Goal: Task Accomplishment & Management: Manage account settings

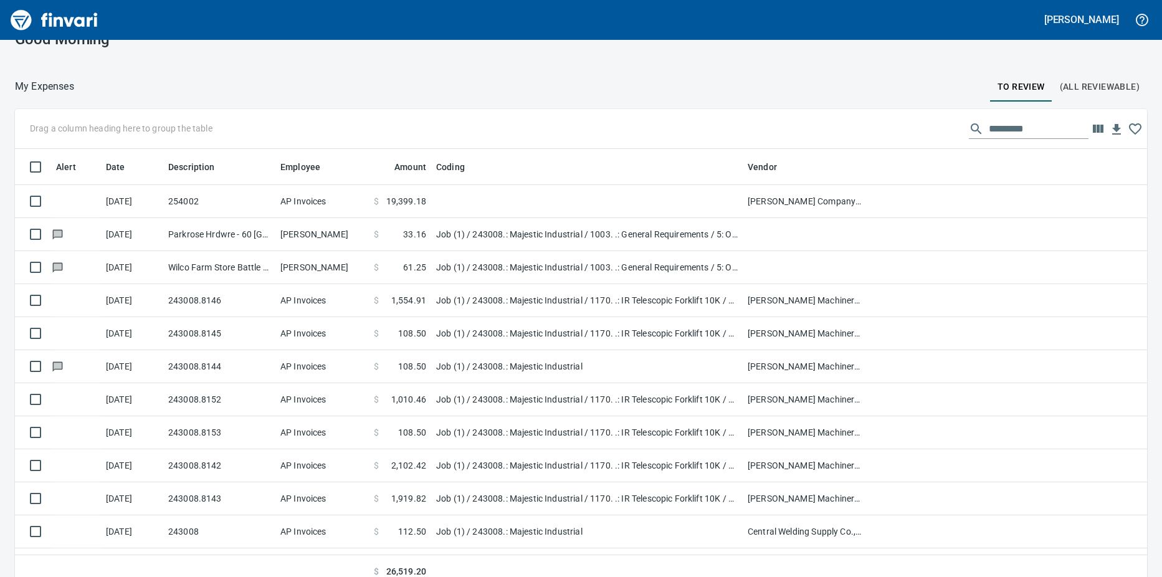
scroll to position [36, 0]
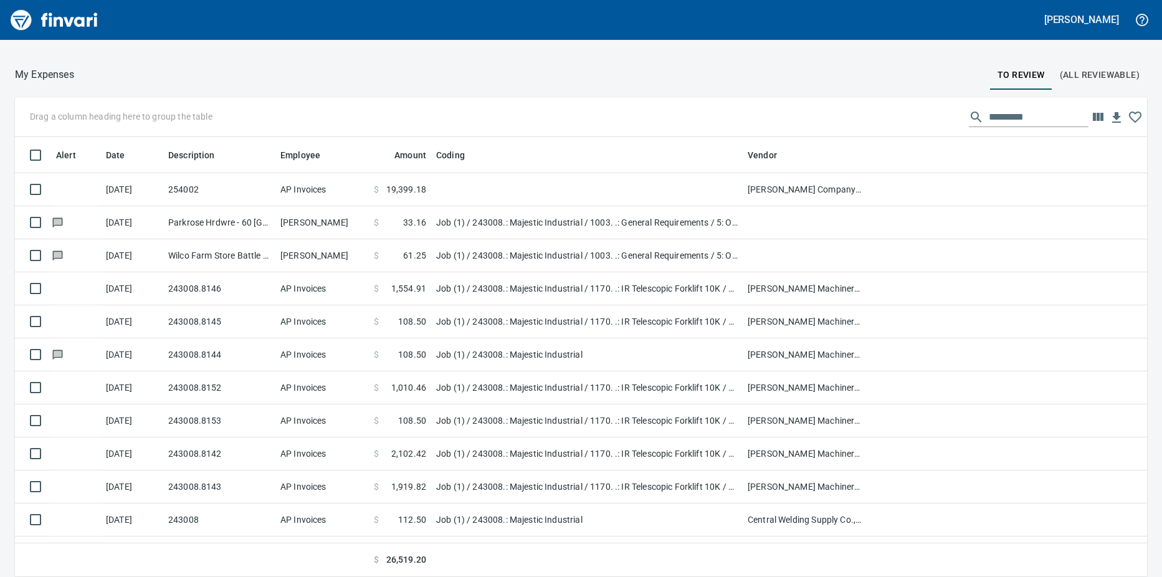
click at [350, 483] on td "AP Invoices" at bounding box center [321, 487] width 93 height 33
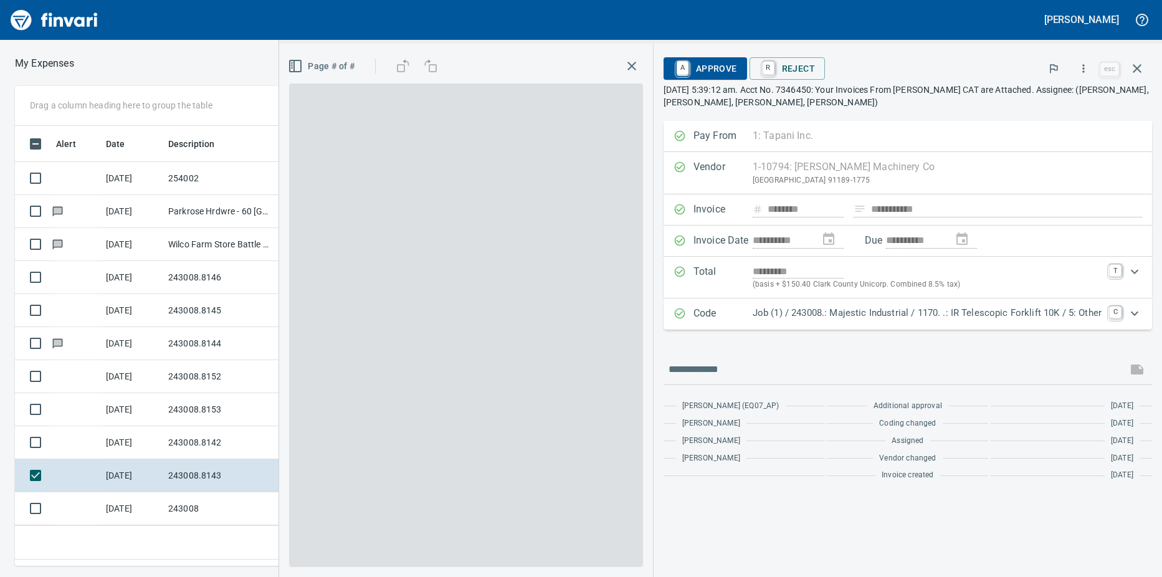
scroll to position [421, 802]
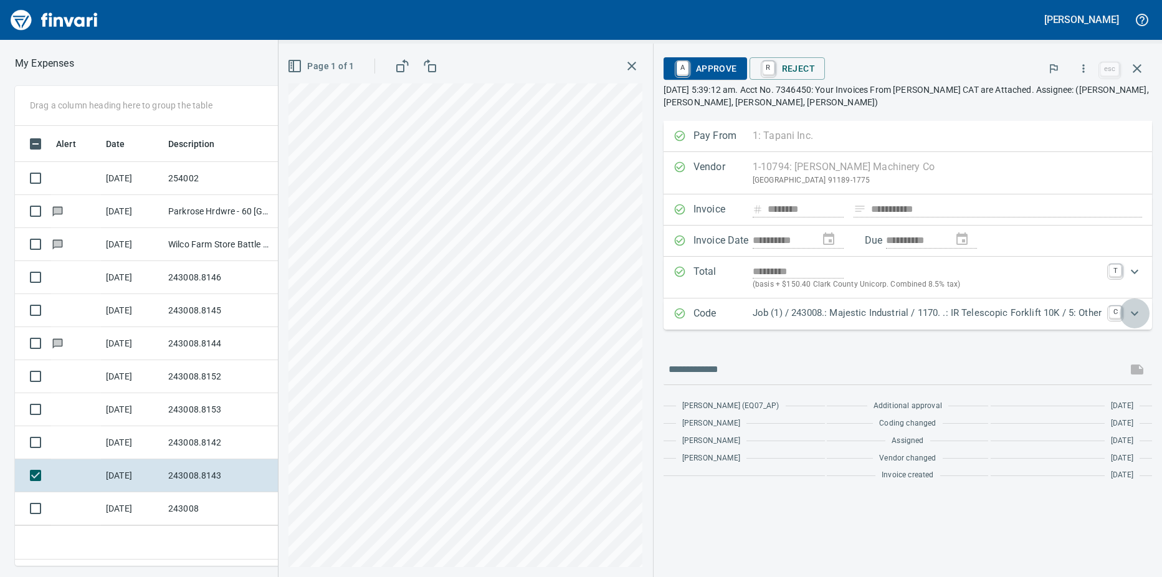
click at [1134, 312] on icon "Expand" at bounding box center [1134, 313] width 15 height 15
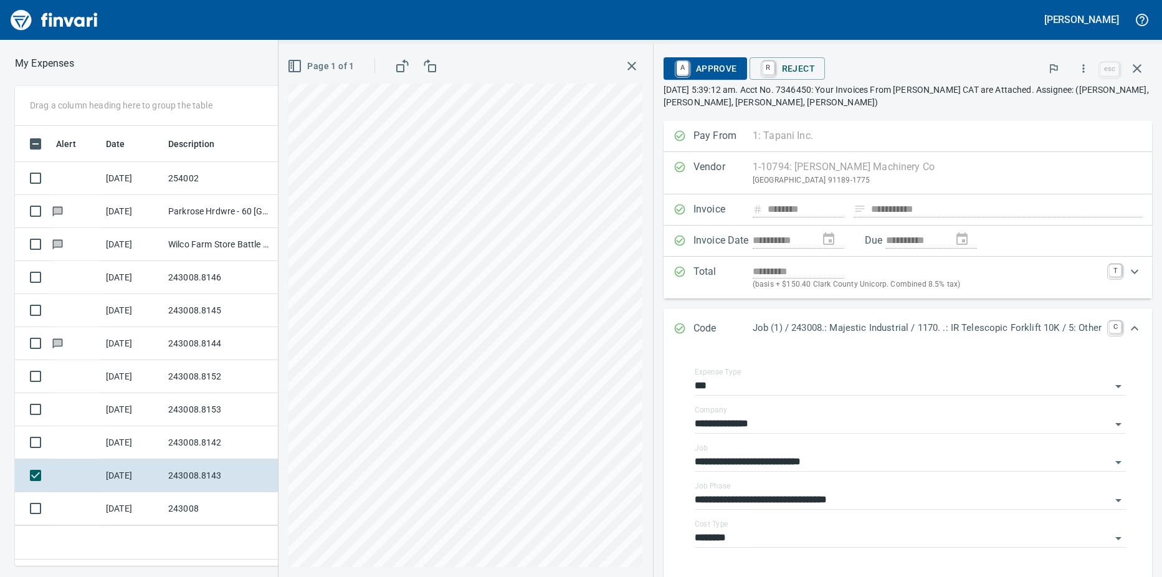
click at [891, 497] on input "**********" at bounding box center [903, 500] width 416 height 17
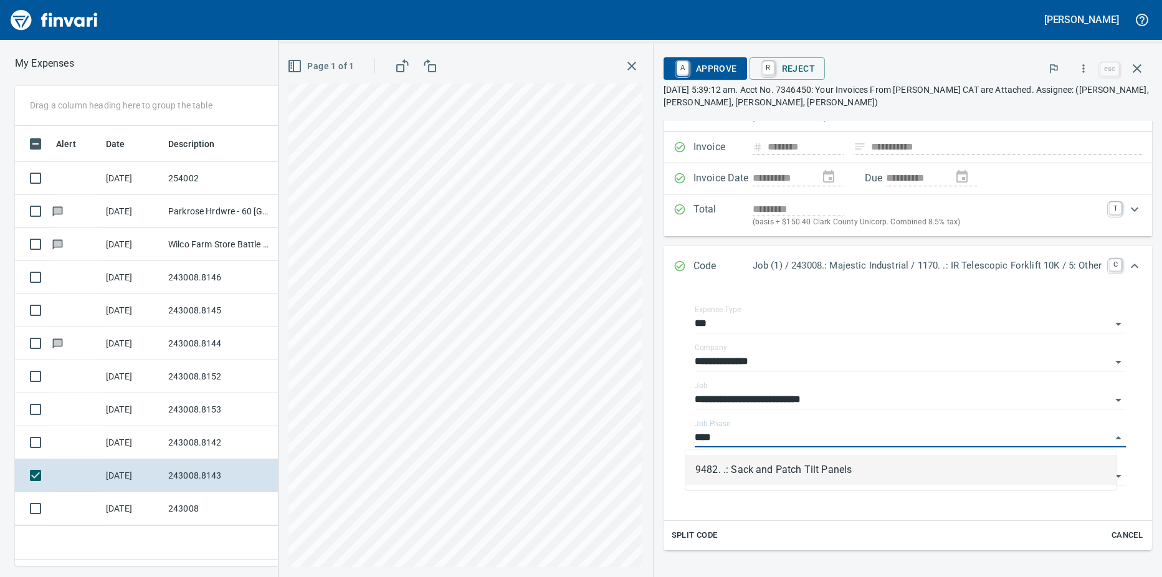
click at [793, 469] on li "9482. .: Sack and Patch Tilt Panels" at bounding box center [901, 470] width 431 height 30
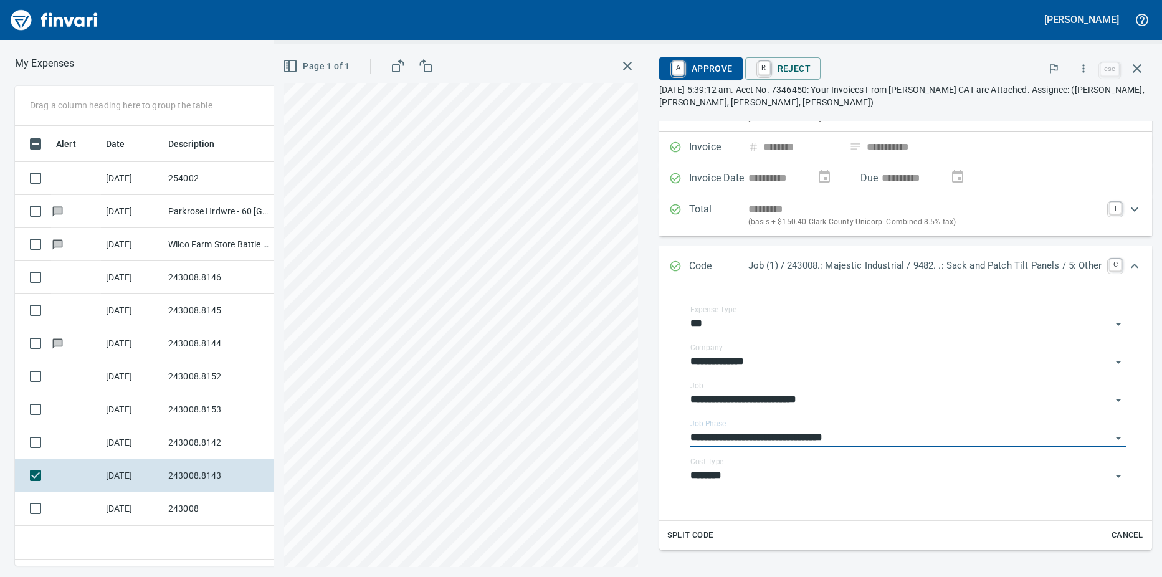
type input "**********"
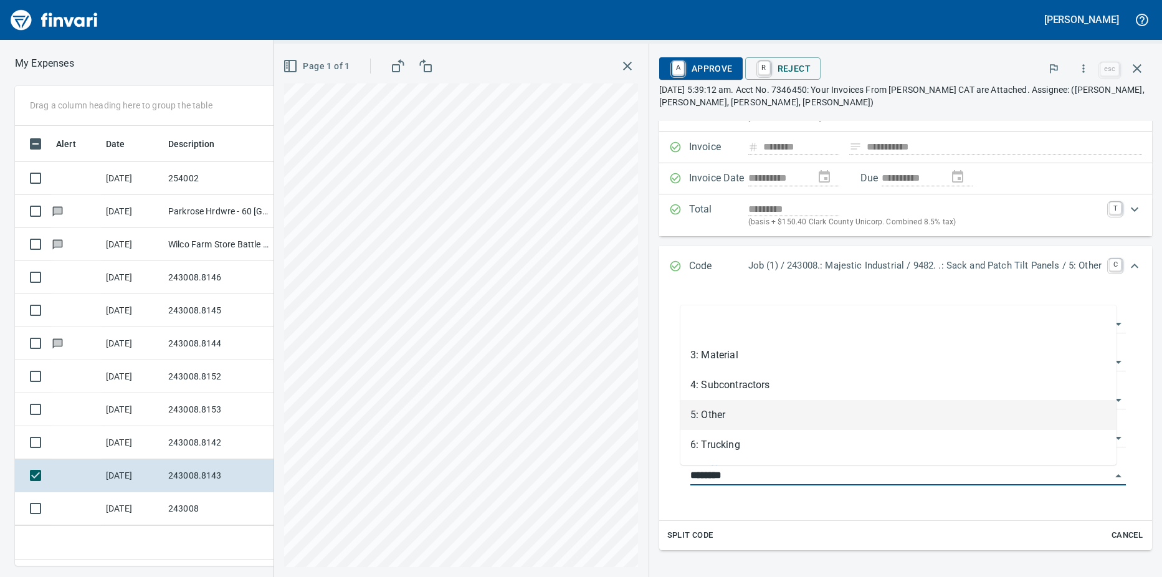
click at [770, 472] on input "********" at bounding box center [901, 475] width 421 height 17
click at [725, 412] on li "5: Other" at bounding box center [899, 415] width 436 height 30
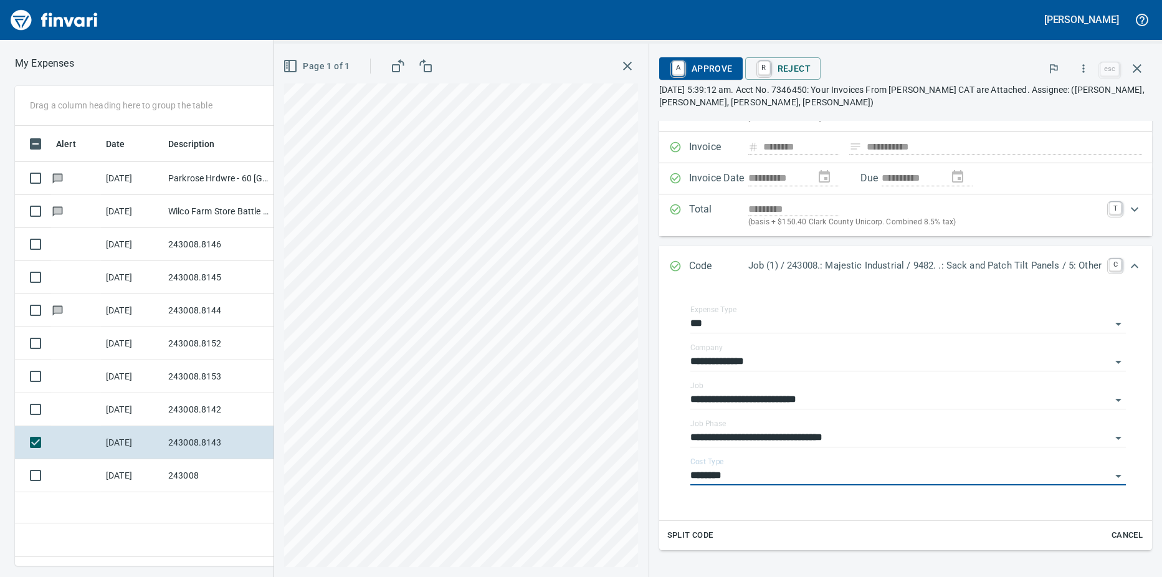
click at [1111, 479] on icon "Open" at bounding box center [1118, 476] width 15 height 15
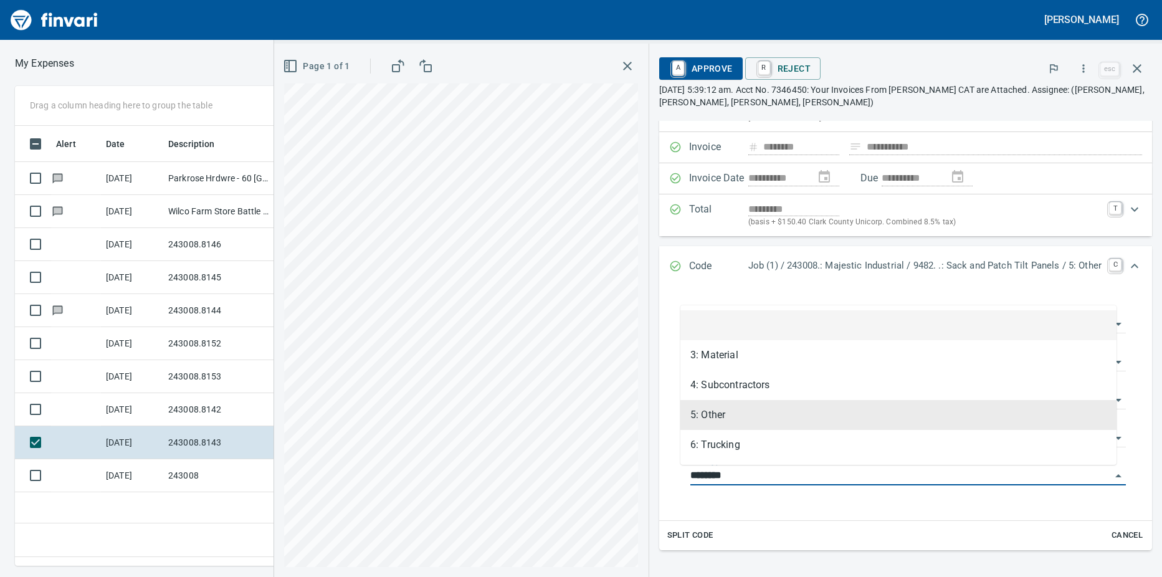
click at [741, 322] on li at bounding box center [899, 325] width 436 height 30
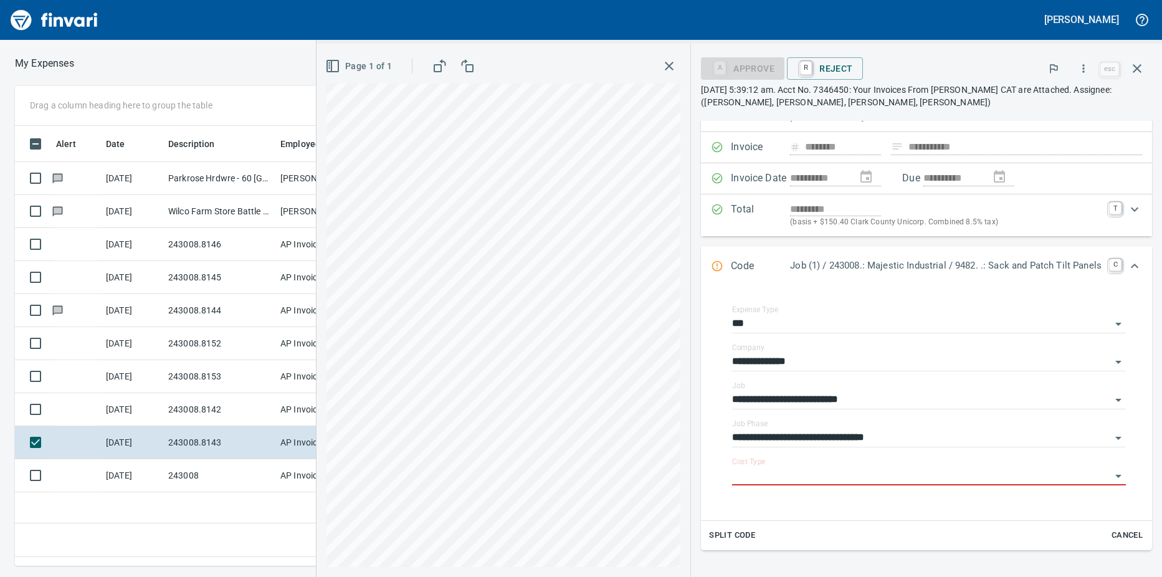
click at [1112, 477] on icon "Open" at bounding box center [1118, 476] width 15 height 15
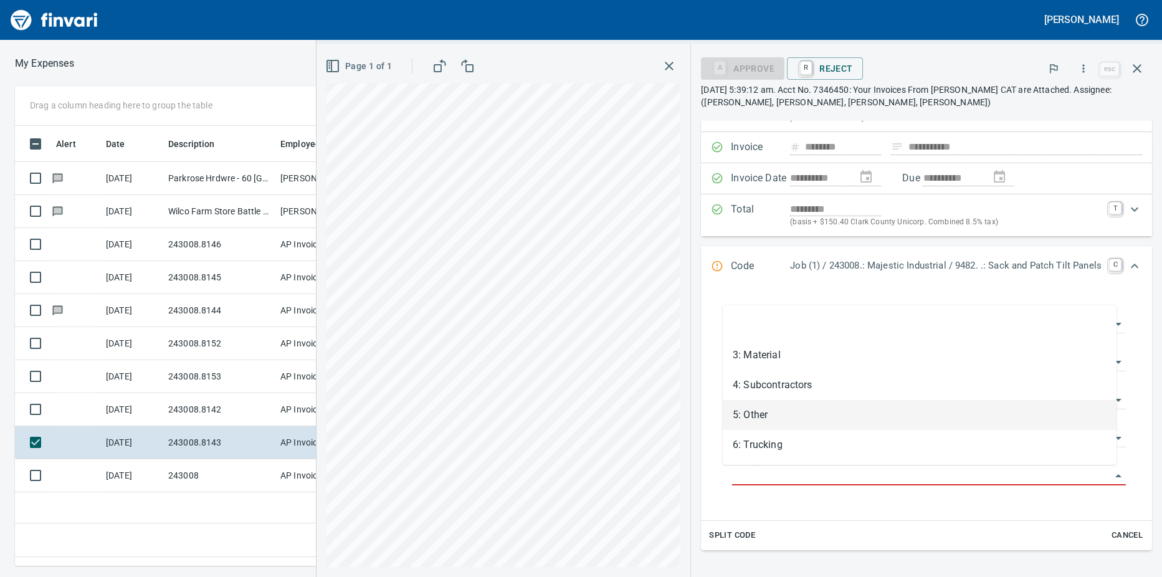
click at [790, 418] on li "5: Other" at bounding box center [920, 415] width 394 height 30
type input "********"
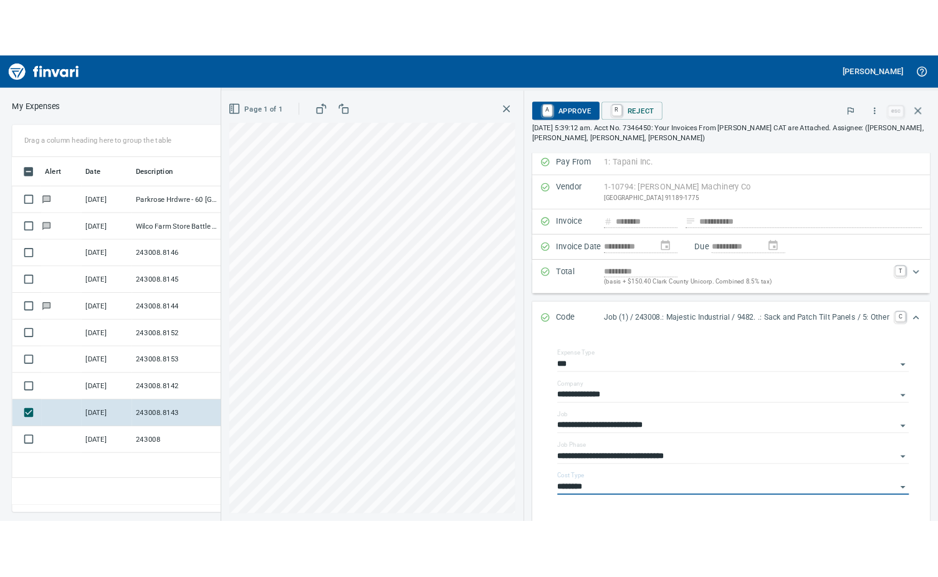
scroll to position [0, 0]
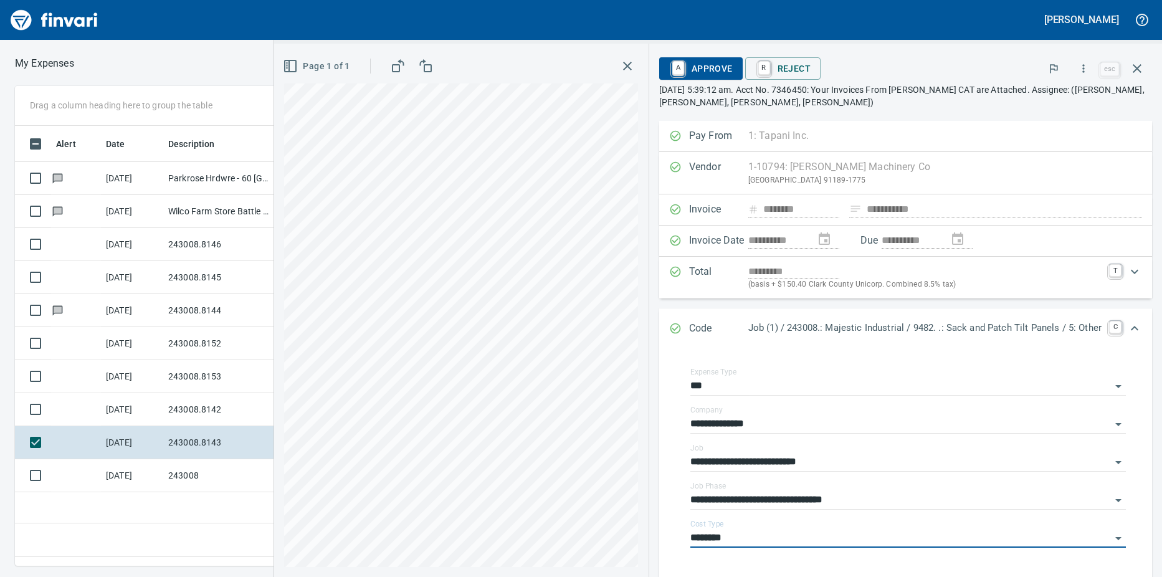
click at [100, 408] on td at bounding box center [76, 409] width 50 height 33
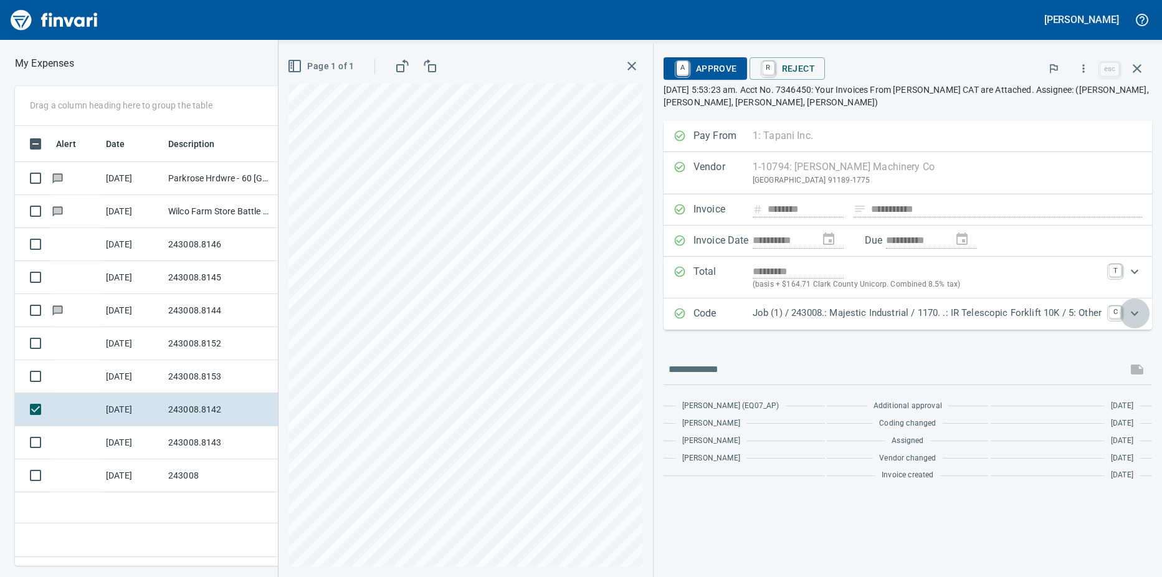
click at [1132, 310] on icon "Expand" at bounding box center [1134, 313] width 15 height 15
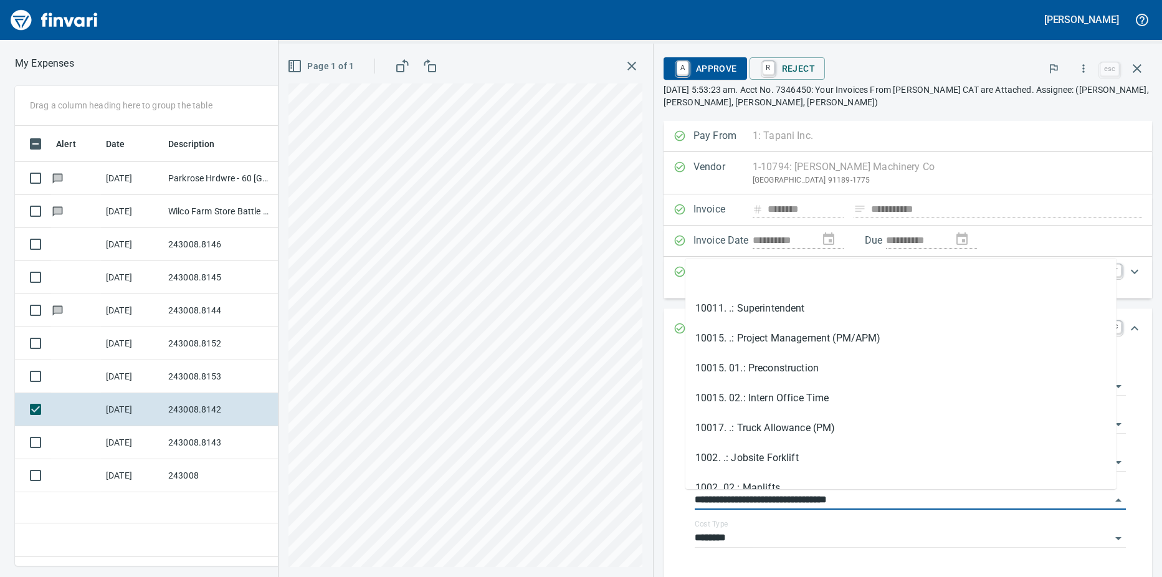
click at [1097, 500] on input "**********" at bounding box center [903, 500] width 416 height 17
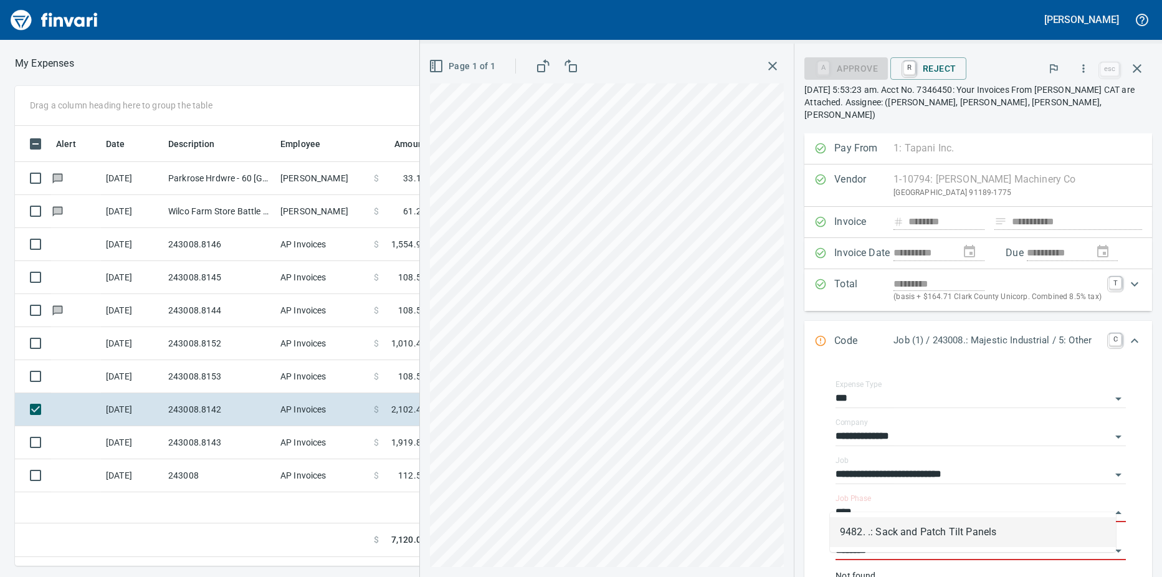
click at [949, 530] on li "9482. .: Sack and Patch Tilt Panels" at bounding box center [973, 532] width 286 height 30
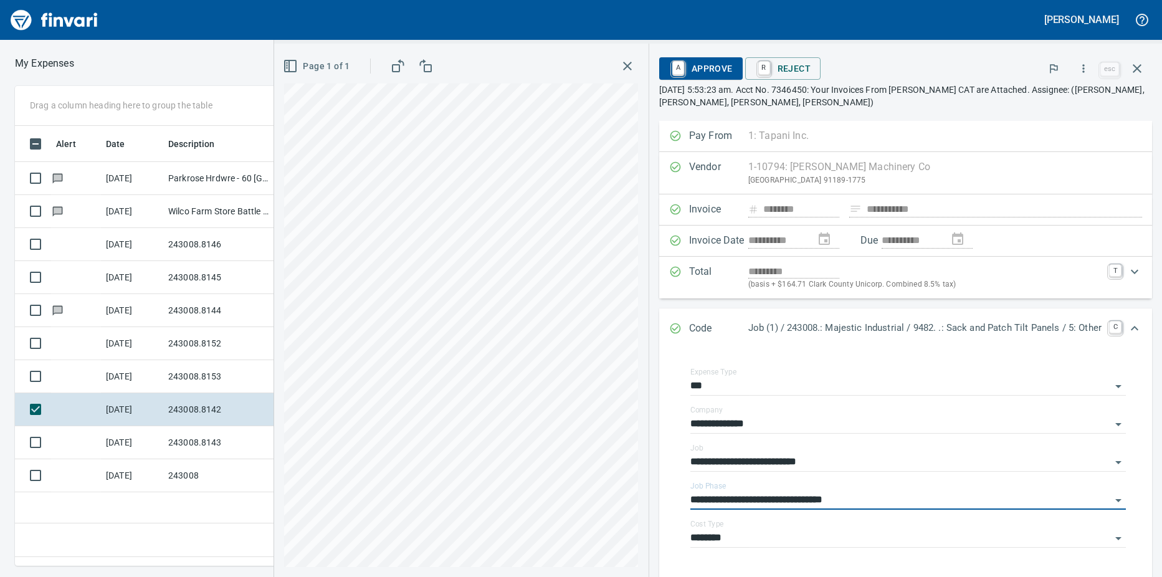
type input "**********"
click at [149, 372] on td "[DATE]" at bounding box center [132, 376] width 62 height 33
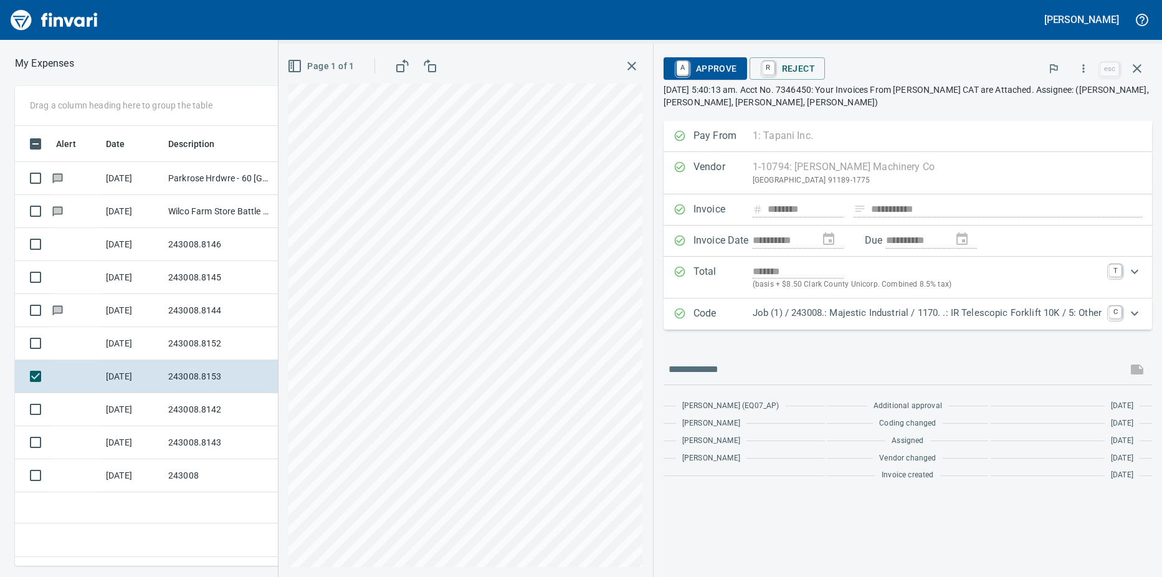
click at [52, 347] on td at bounding box center [76, 343] width 50 height 33
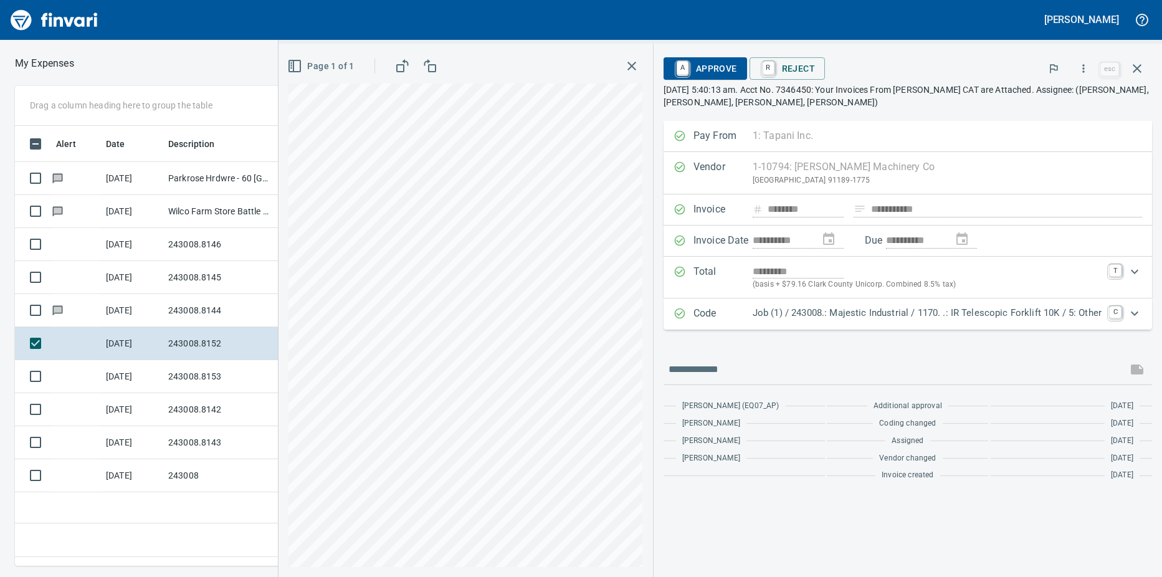
click at [94, 304] on td at bounding box center [76, 310] width 50 height 33
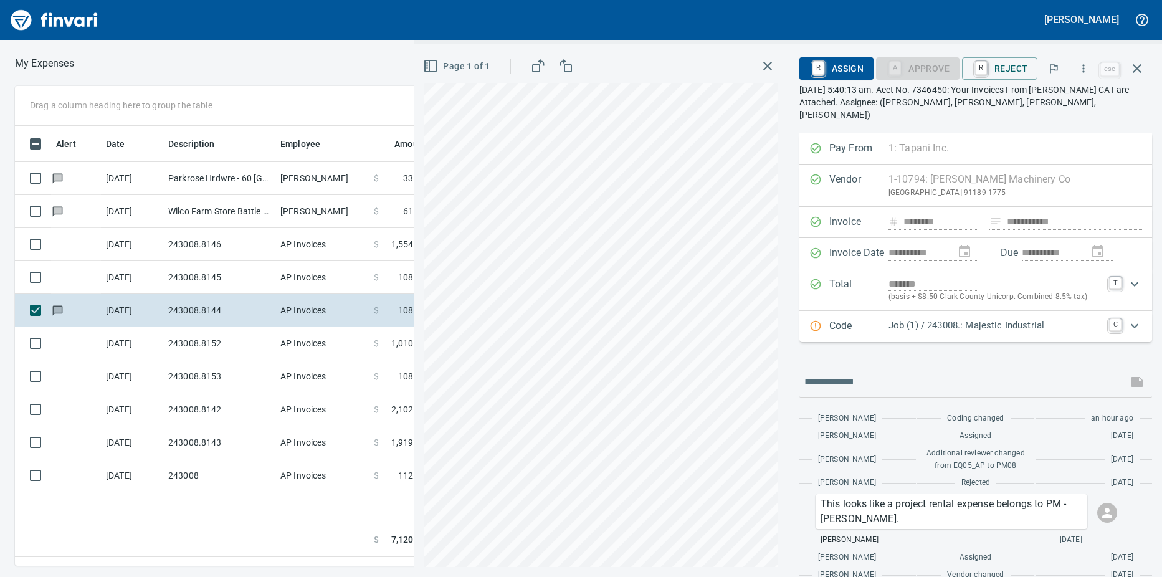
click at [186, 268] on td "243008.8145" at bounding box center [219, 277] width 112 height 33
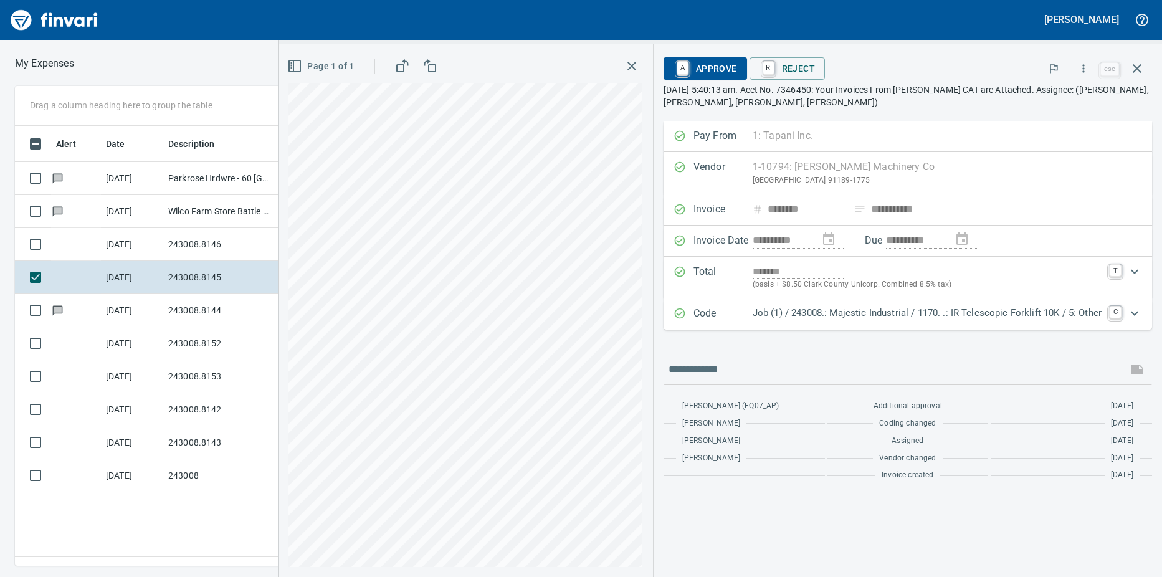
click at [158, 242] on td "[DATE]" at bounding box center [132, 244] width 62 height 33
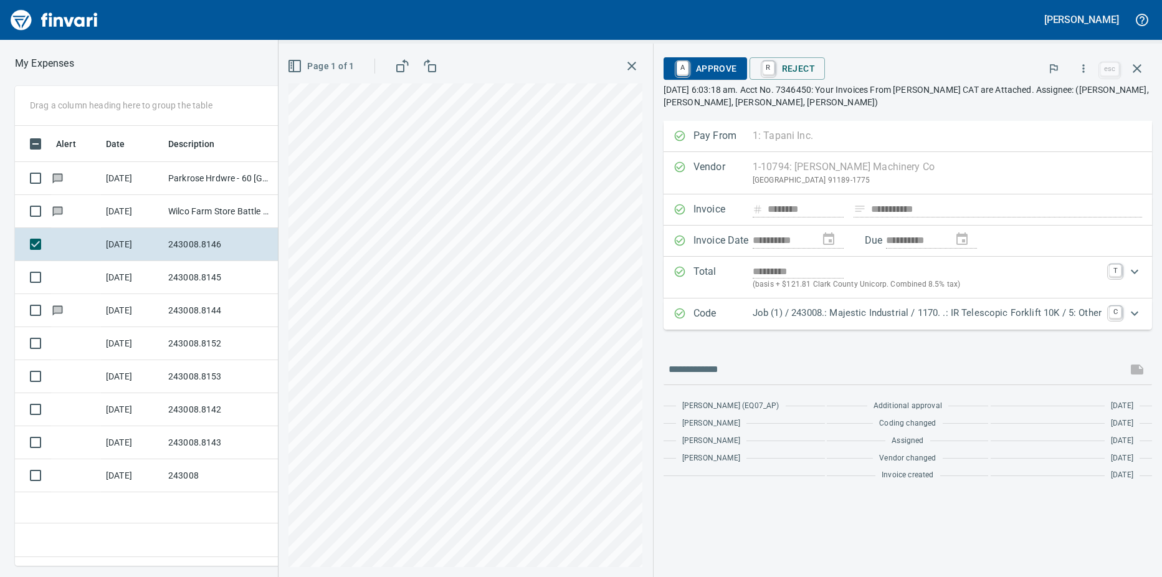
click at [169, 276] on td "243008.8145" at bounding box center [219, 277] width 112 height 33
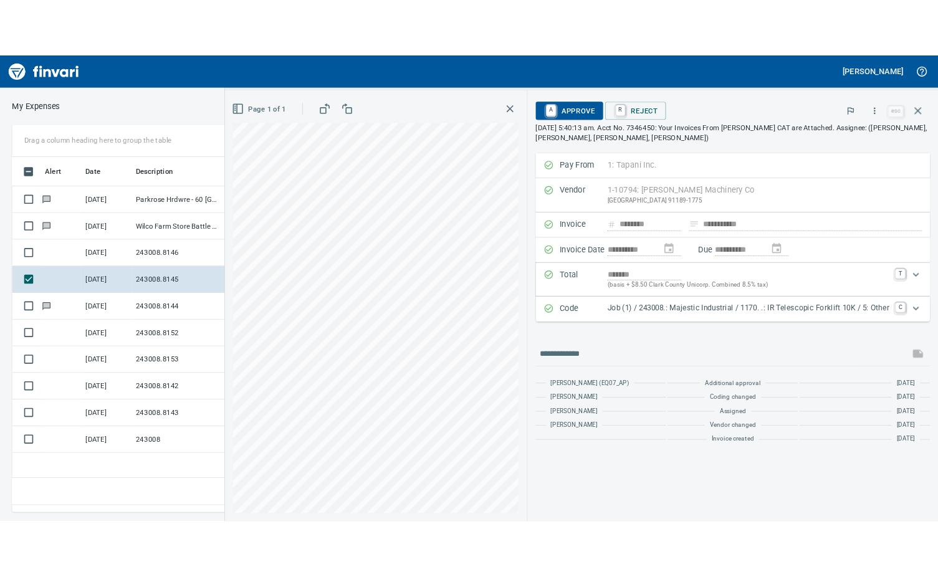
scroll to position [421, 587]
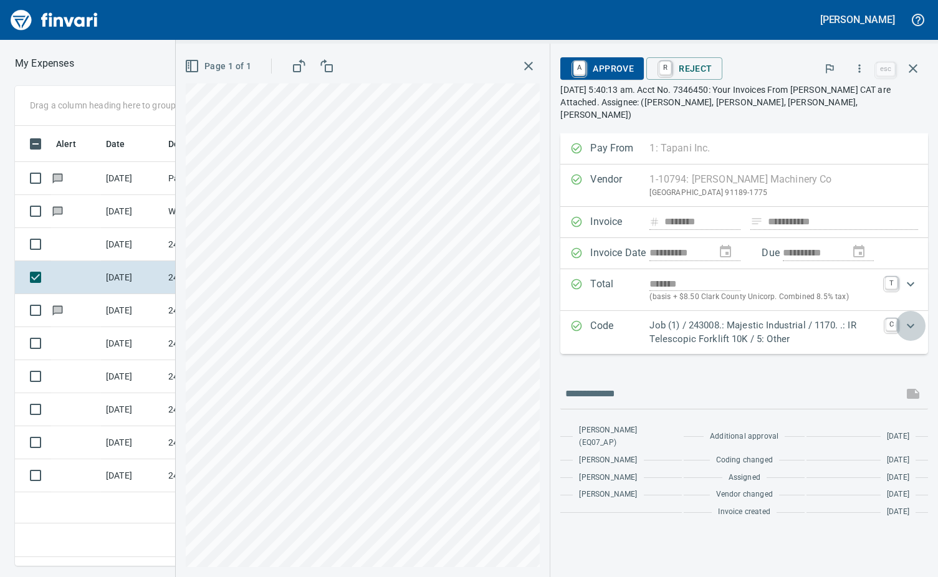
click at [912, 318] on icon "Expand" at bounding box center [910, 325] width 15 height 15
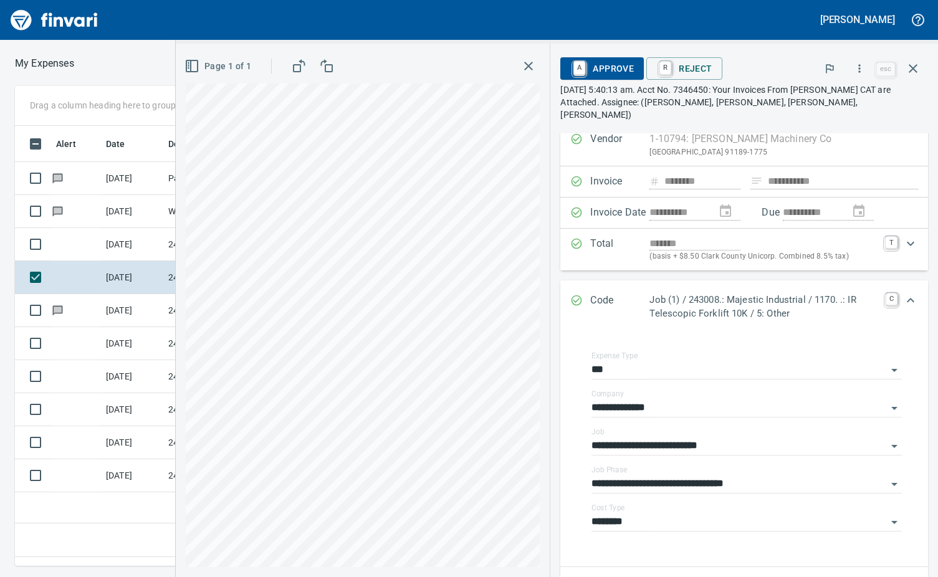
scroll to position [62, 0]
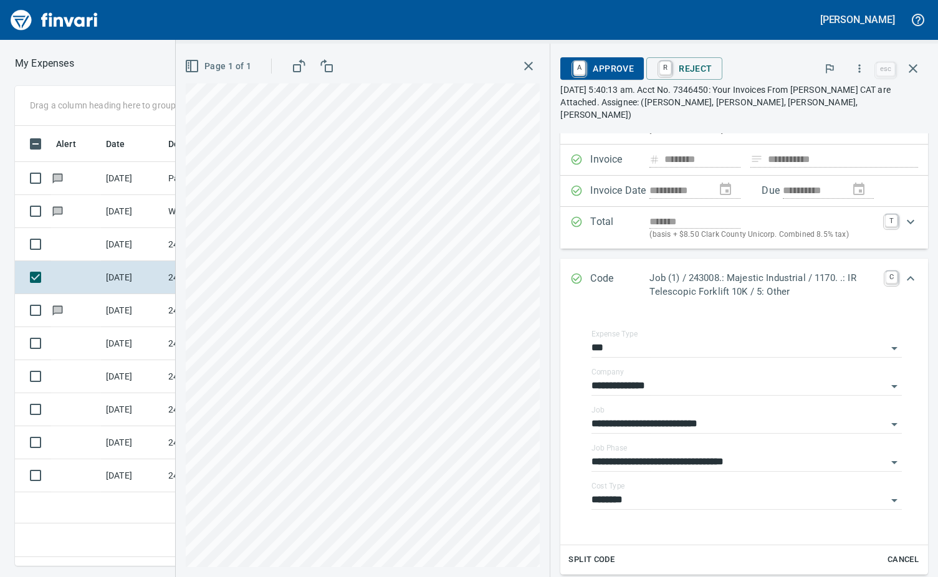
click at [872, 454] on input "**********" at bounding box center [738, 462] width 295 height 17
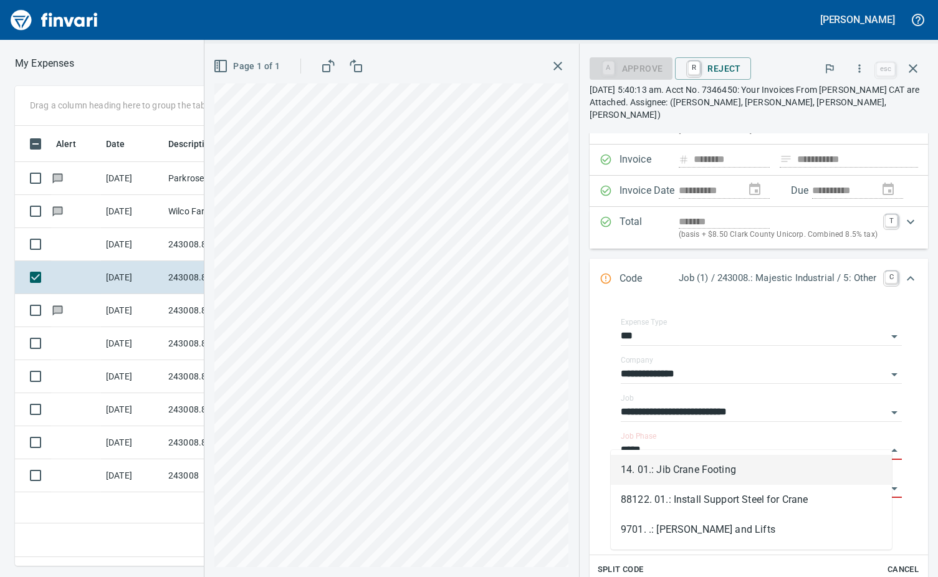
scroll to position [421, 587]
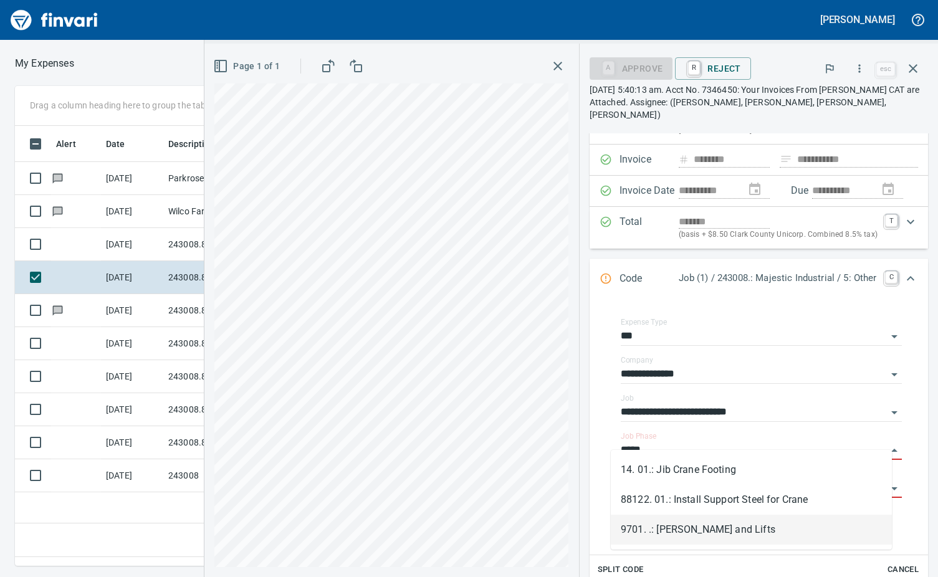
click at [693, 535] on li "9701. .: [PERSON_NAME] and Lifts" at bounding box center [751, 530] width 281 height 30
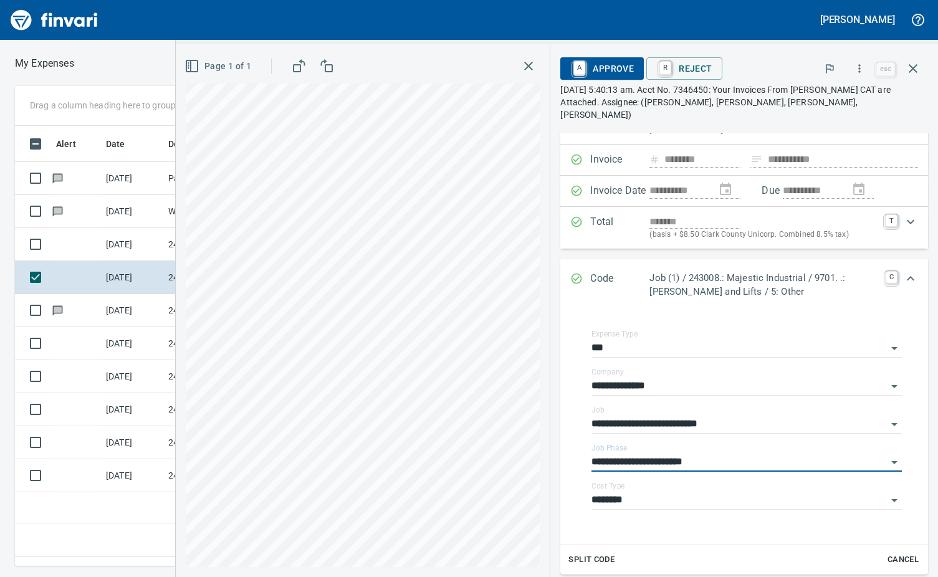
type input "**********"
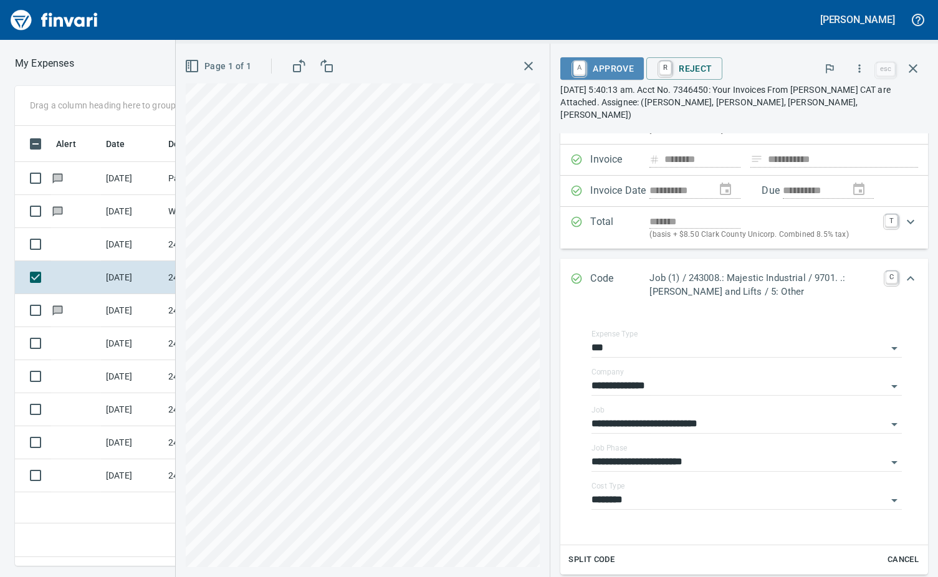
click at [583, 64] on link "A" at bounding box center [579, 68] width 12 height 14
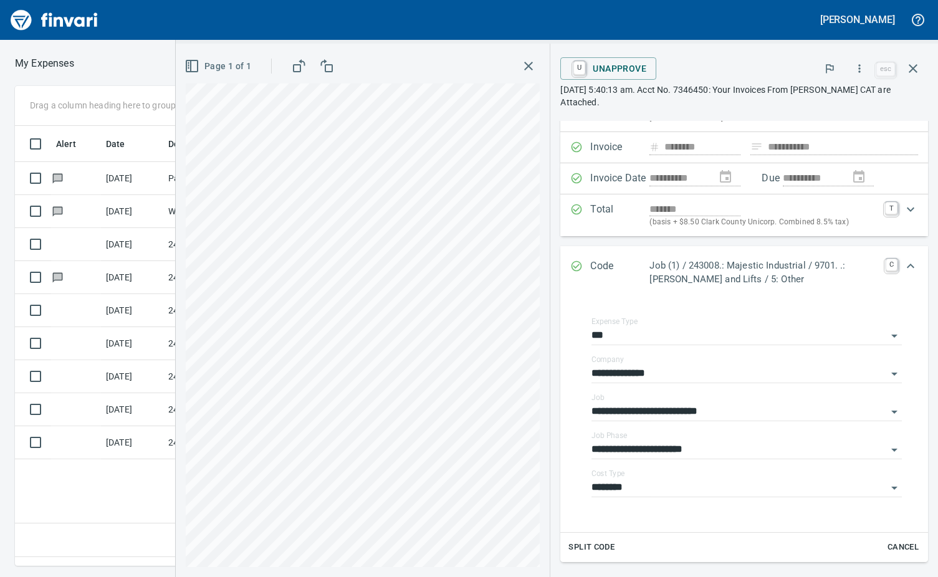
click at [913, 64] on icon "button" at bounding box center [913, 68] width 15 height 15
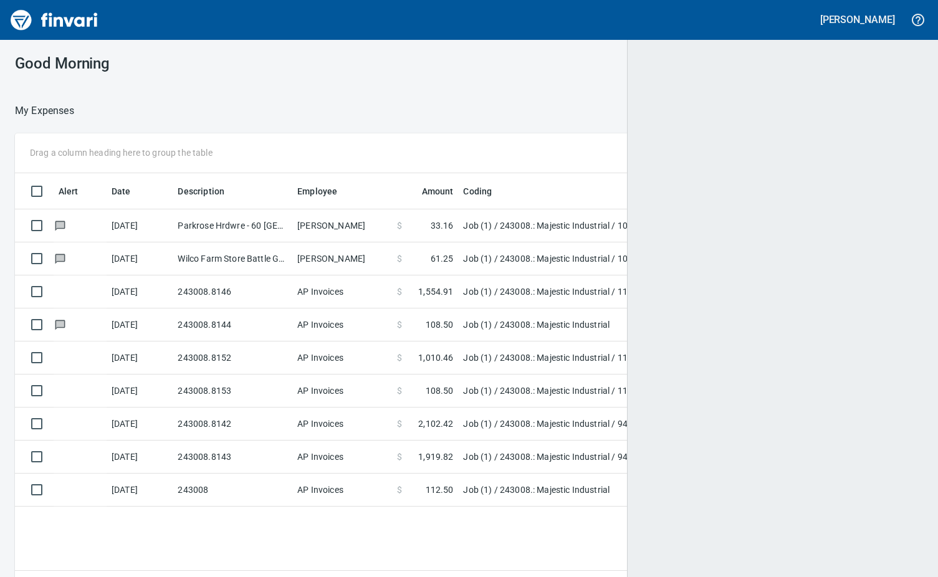
scroll to position [1, 1]
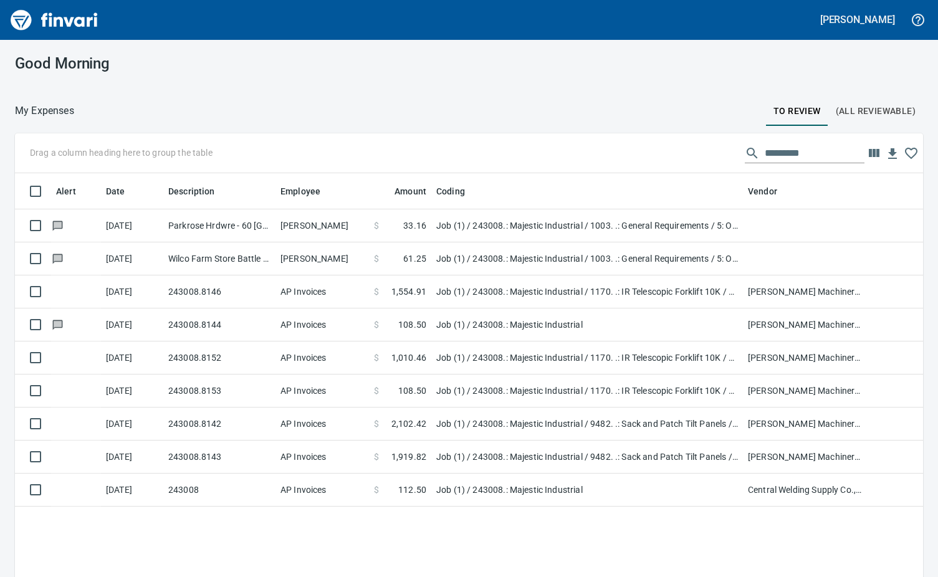
click at [358, 449] on td "AP Invoices" at bounding box center [321, 457] width 93 height 33
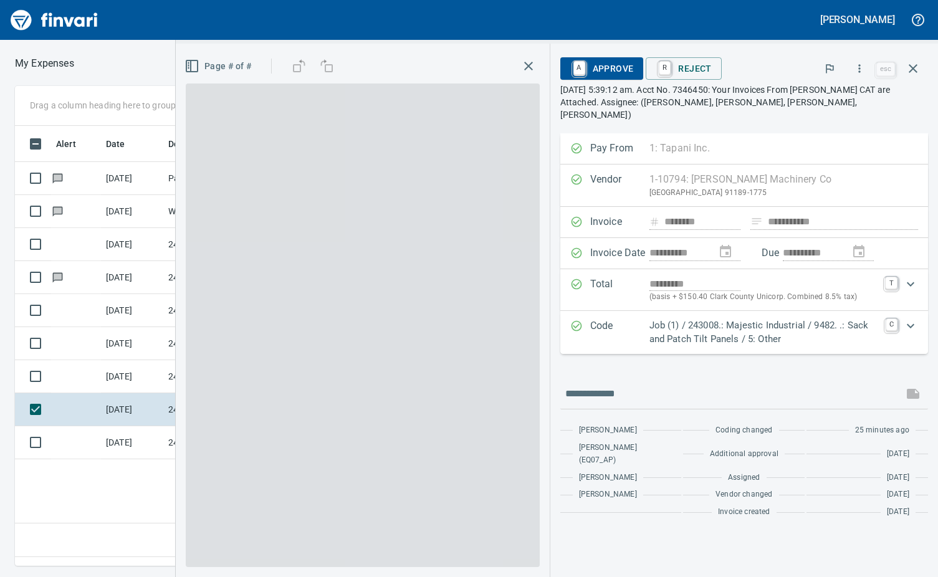
scroll to position [421, 587]
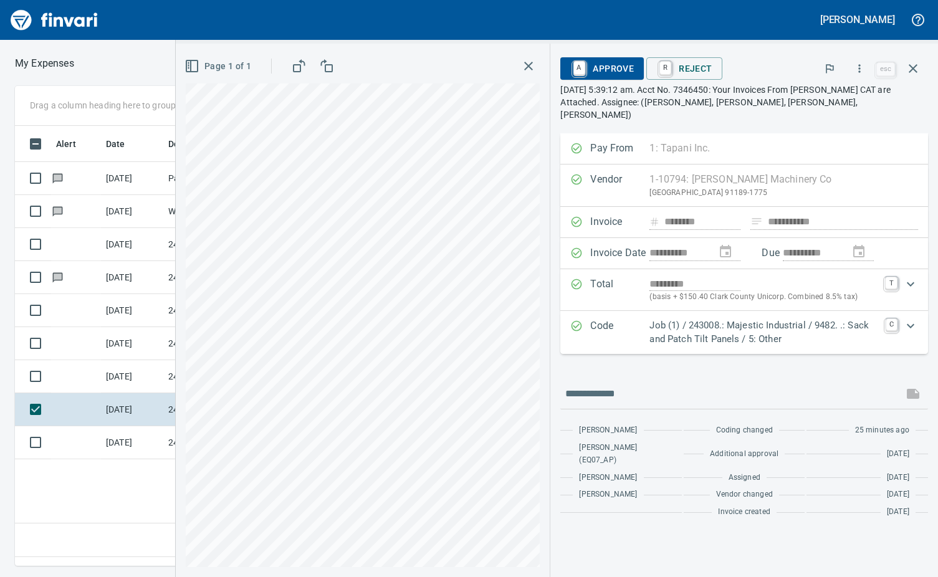
click at [578, 67] on link "A" at bounding box center [579, 68] width 12 height 14
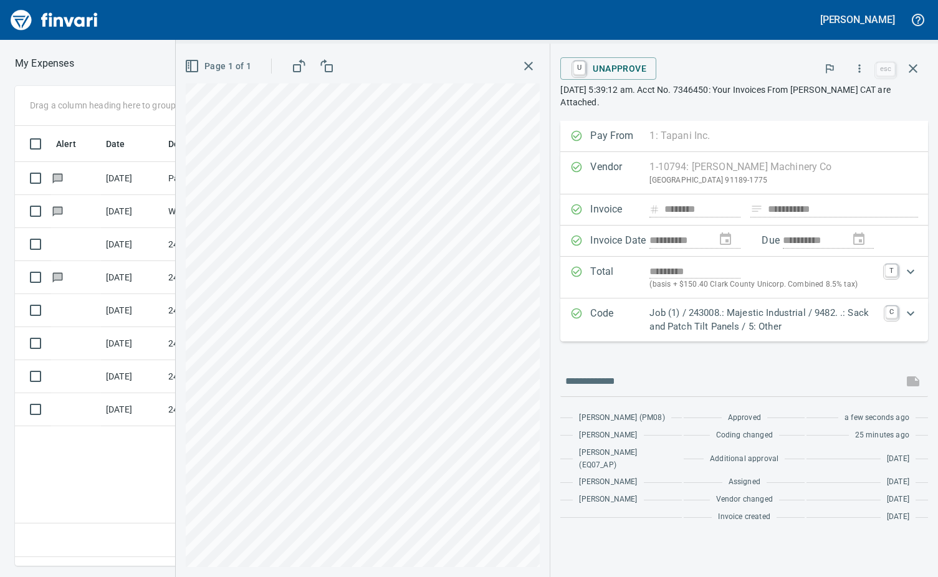
click at [73, 370] on td at bounding box center [76, 376] width 50 height 33
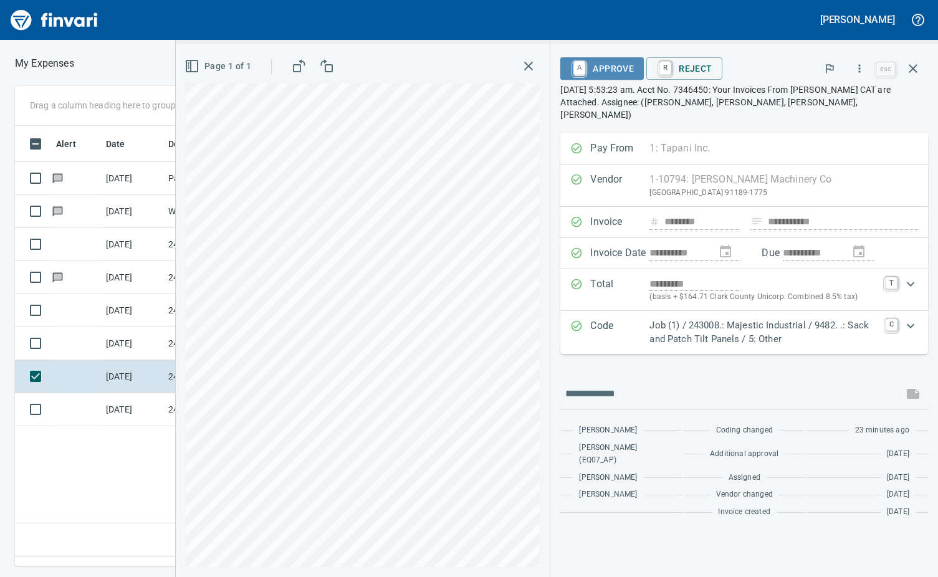
click at [578, 63] on link "A" at bounding box center [579, 68] width 12 height 14
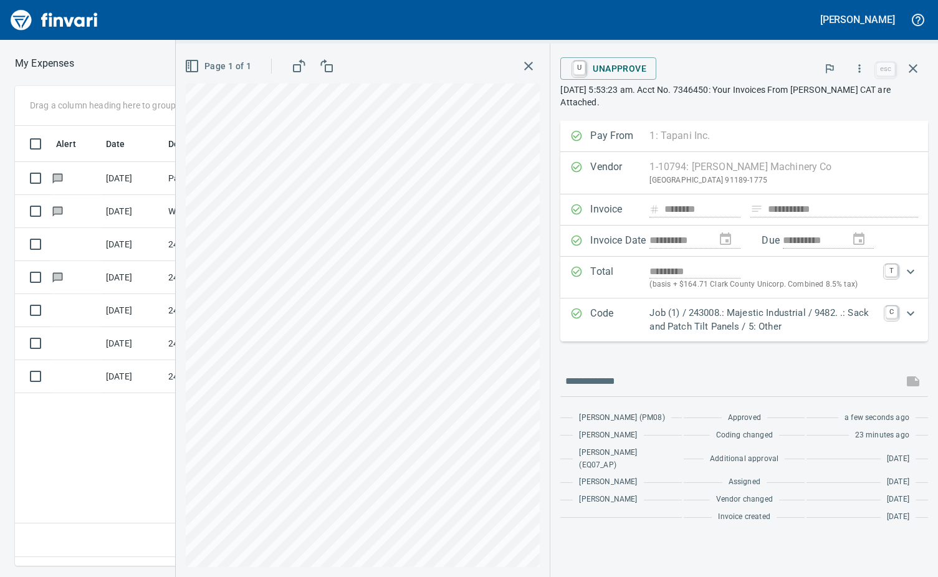
click at [61, 337] on td at bounding box center [76, 343] width 50 height 33
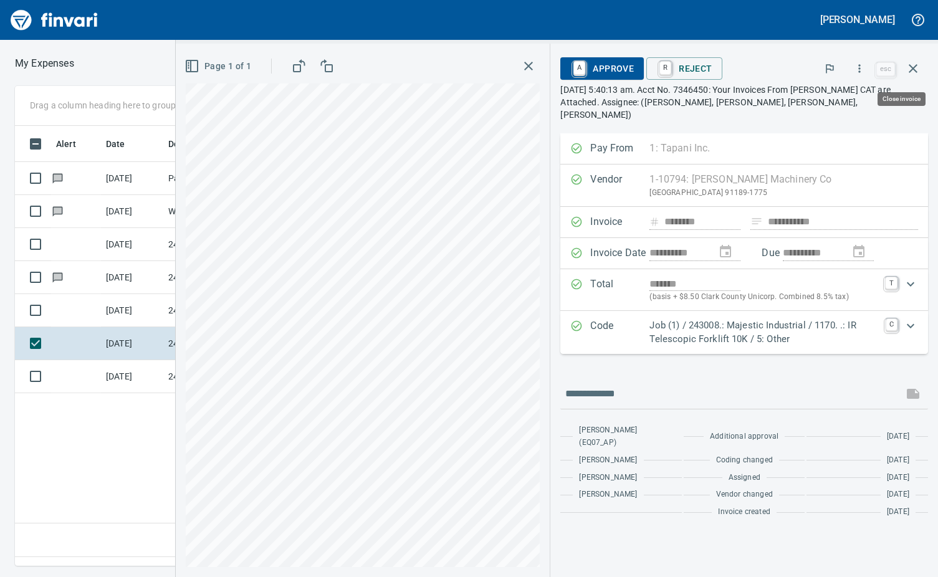
click at [917, 67] on icon "button" at bounding box center [913, 68] width 15 height 15
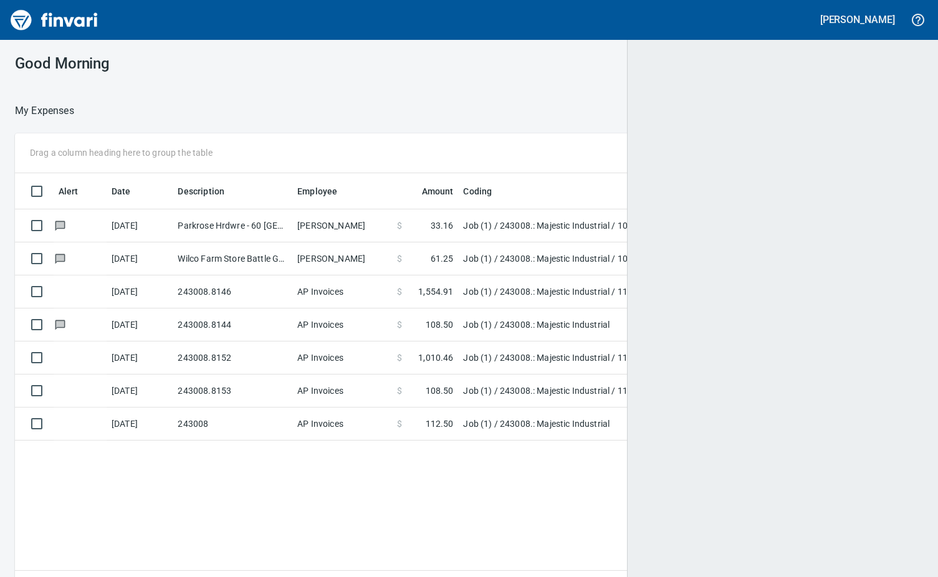
scroll to position [1, 1]
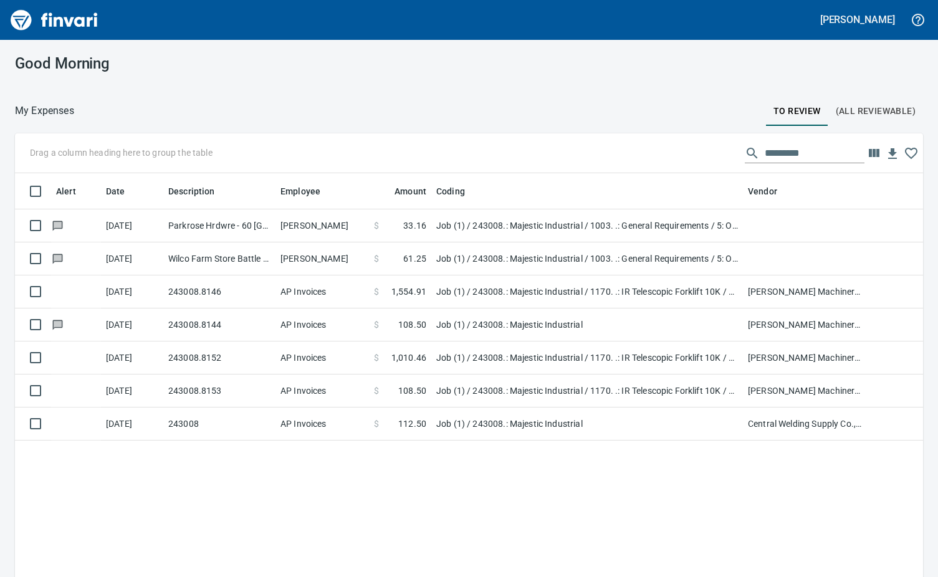
click at [851, 109] on span "(All Reviewable)" at bounding box center [876, 111] width 80 height 16
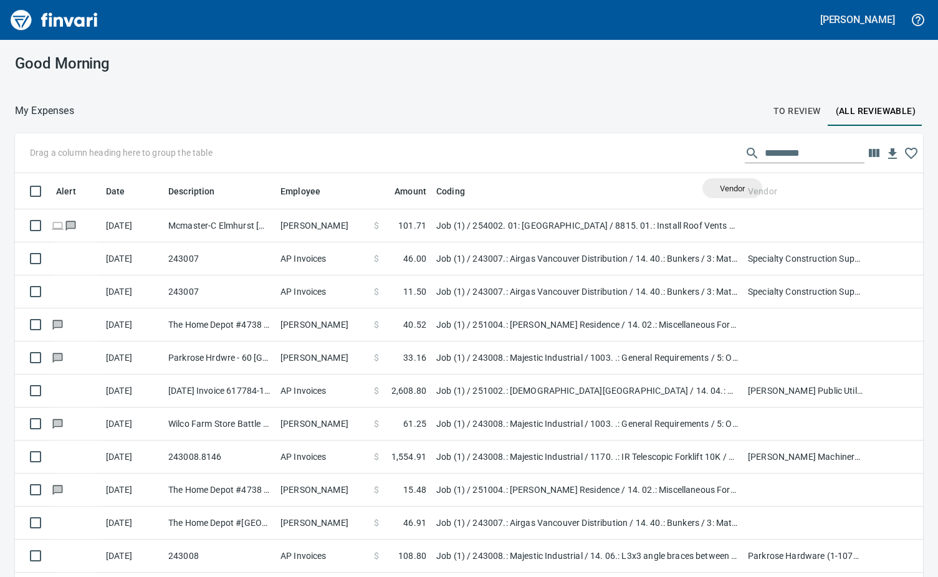
scroll to position [431, 880]
drag, startPoint x: 766, startPoint y: 188, endPoint x: 79, endPoint y: 150, distance: 688.4
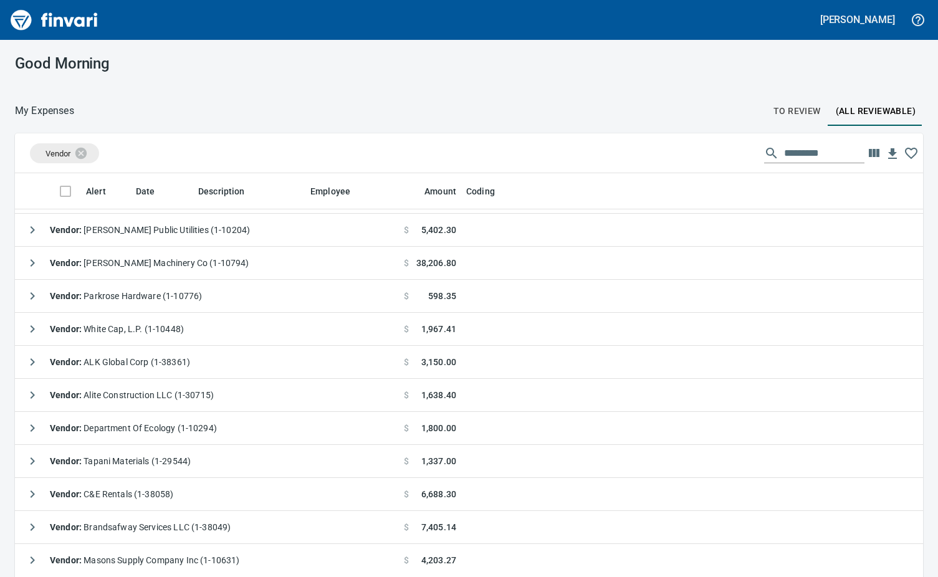
scroll to position [62, 0]
click at [36, 261] on icon "button" at bounding box center [32, 262] width 15 height 15
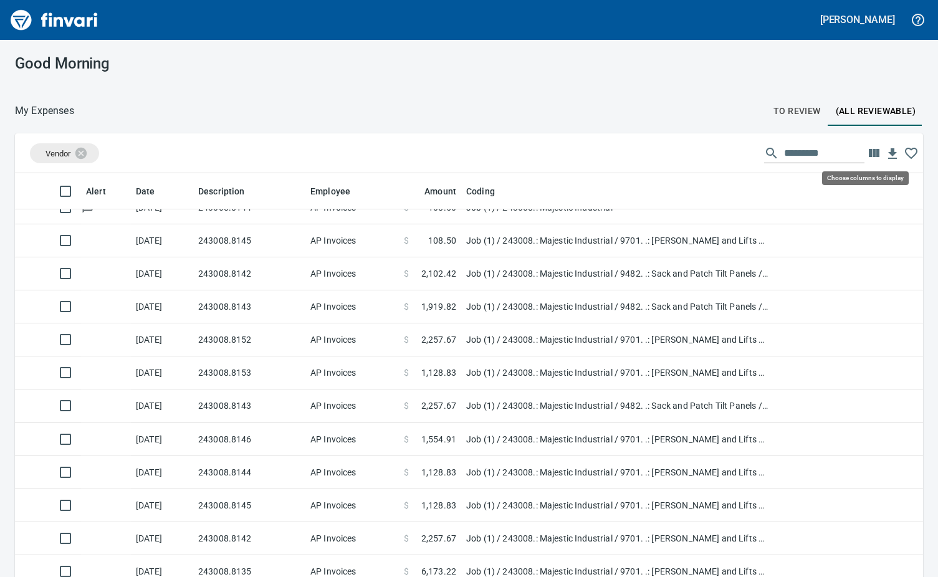
scroll to position [431, 880]
click at [871, 153] on icon "button" at bounding box center [873, 153] width 15 height 15
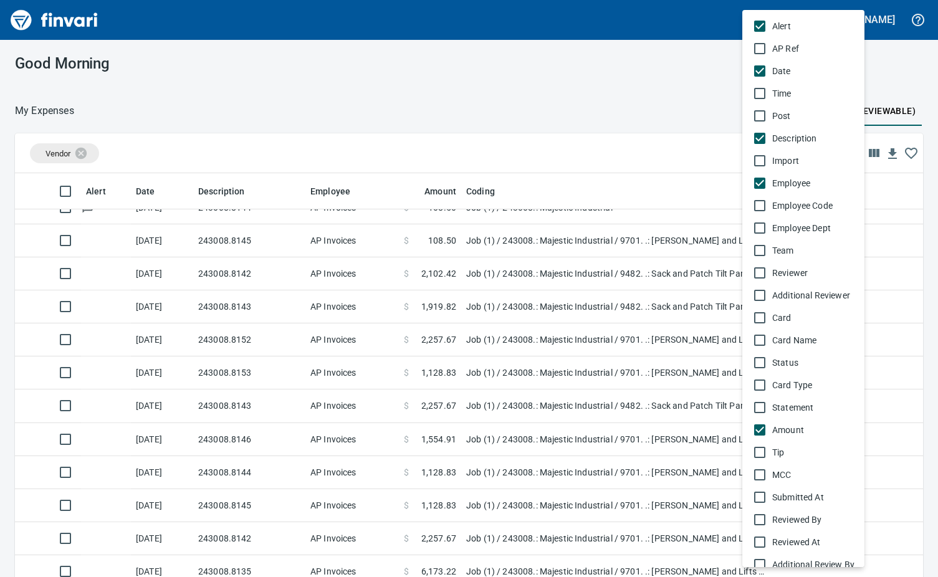
scroll to position [62, 0]
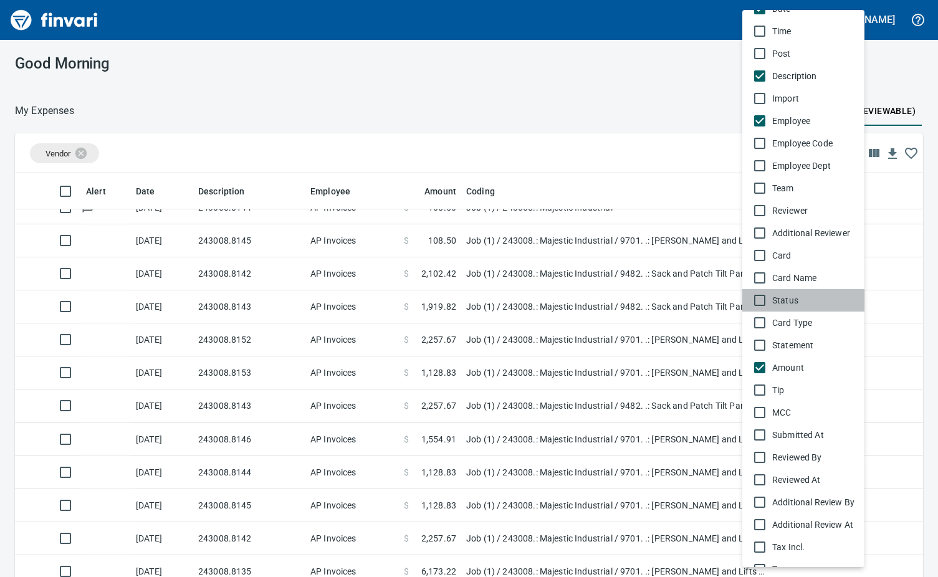
click at [750, 294] on li "Status" at bounding box center [803, 300] width 122 height 22
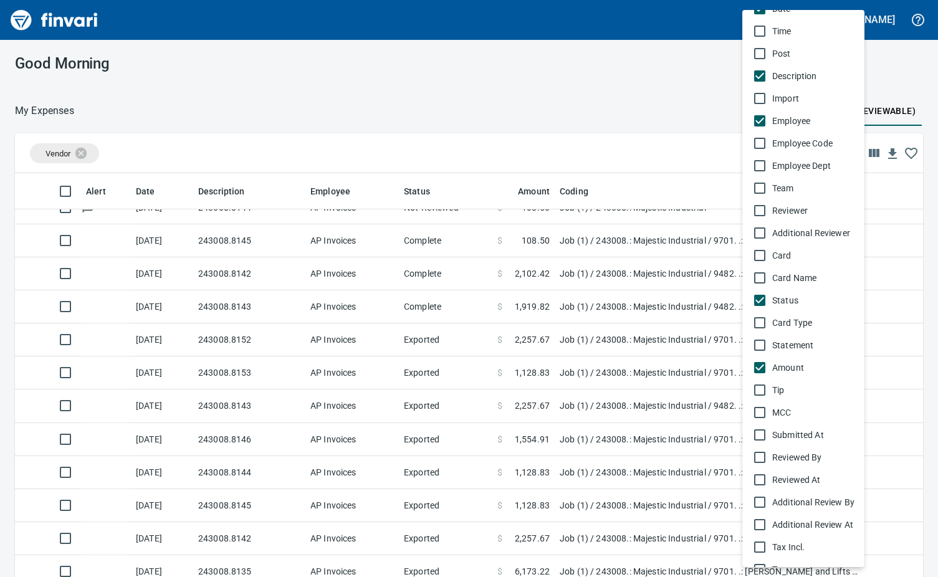
click at [573, 93] on div at bounding box center [469, 288] width 938 height 577
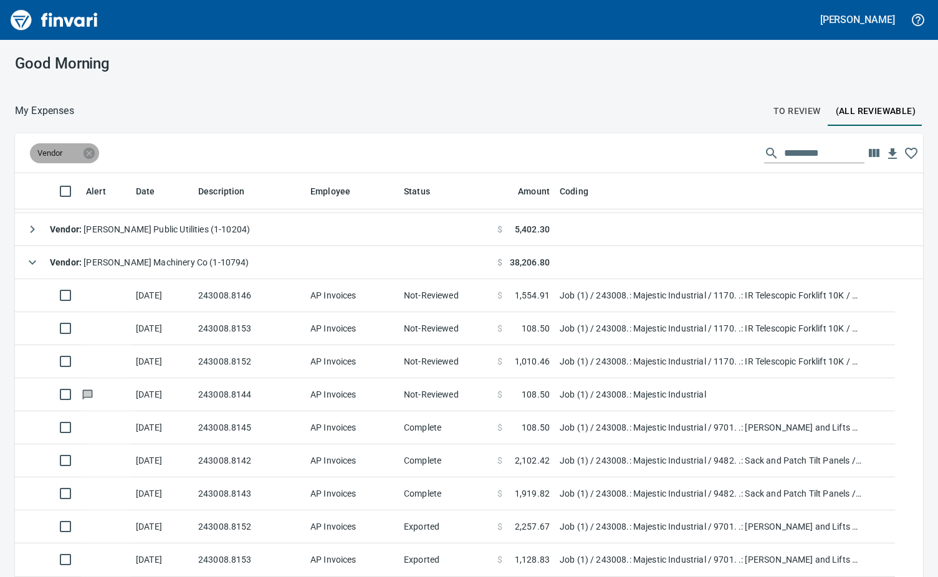
click at [89, 151] on icon at bounding box center [89, 153] width 14 height 14
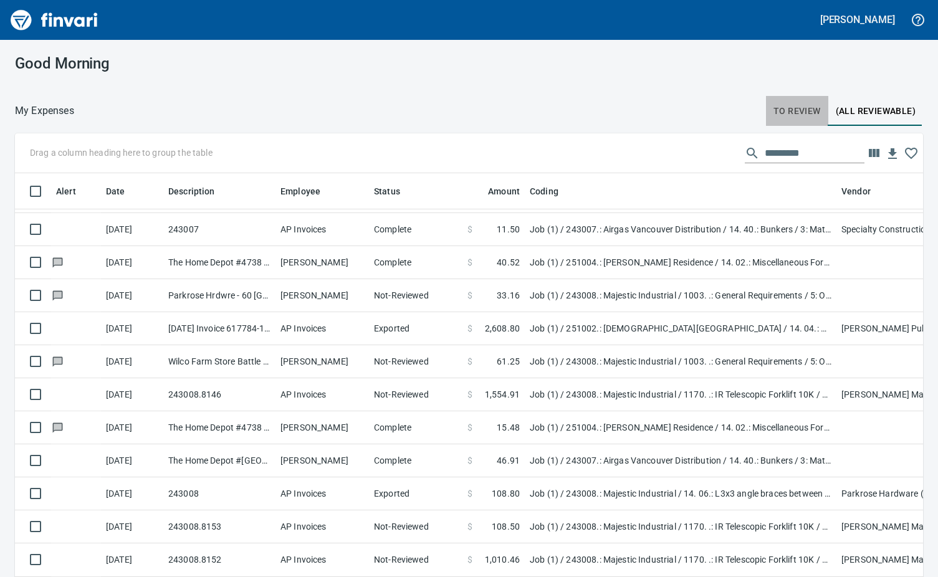
click at [806, 108] on span "To Review" at bounding box center [796, 111] width 47 height 16
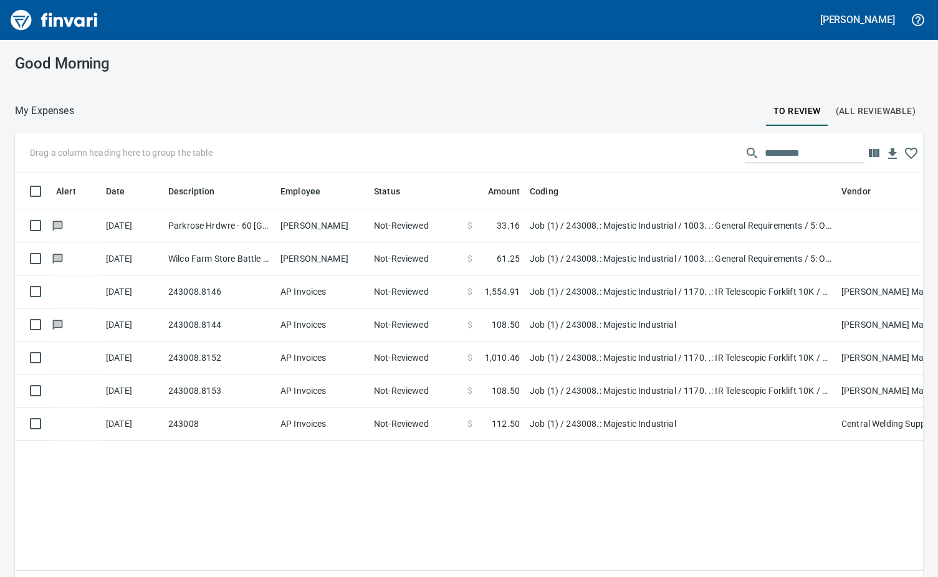
scroll to position [421, 889]
click at [405, 387] on td "Not-Reviewed" at bounding box center [415, 391] width 93 height 33
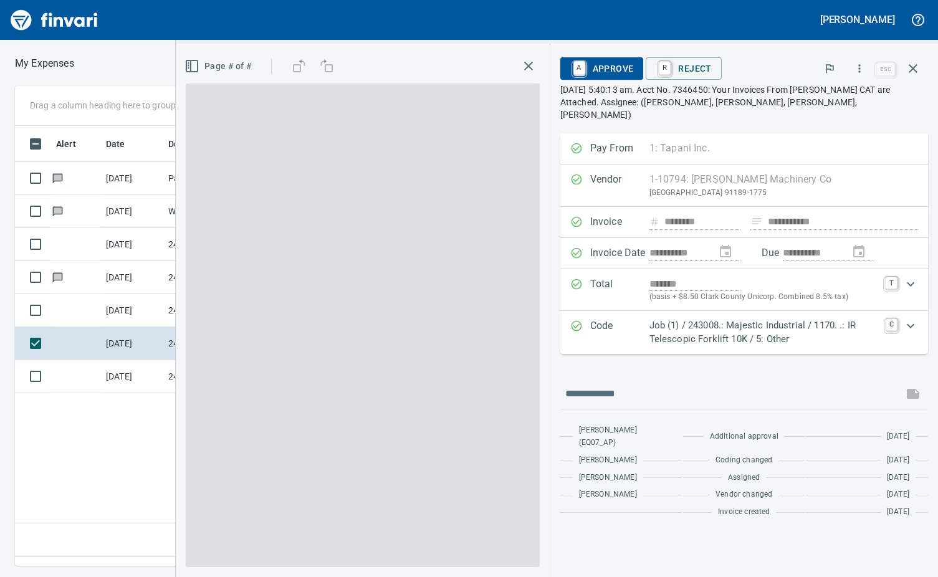
scroll to position [421, 587]
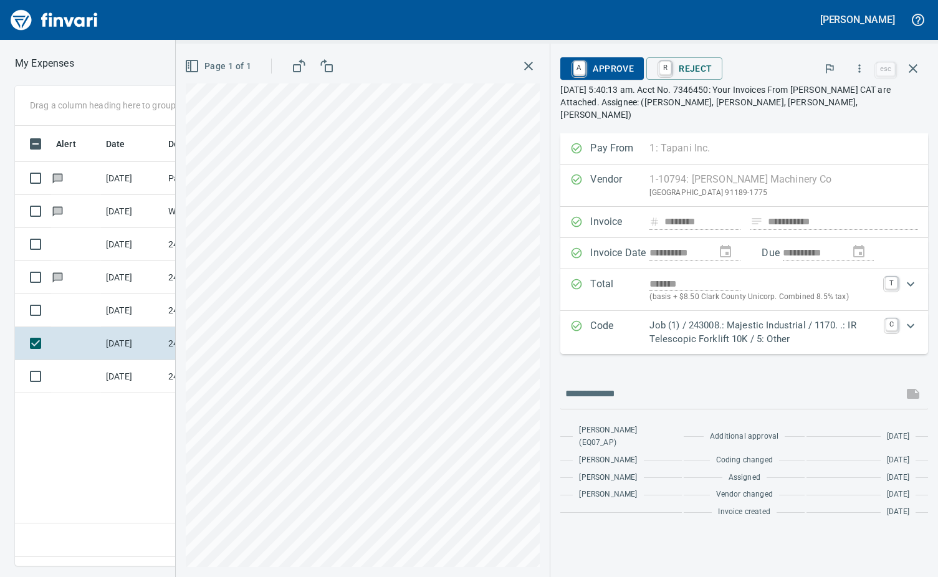
click at [911, 323] on icon "Expand" at bounding box center [910, 325] width 7 height 4
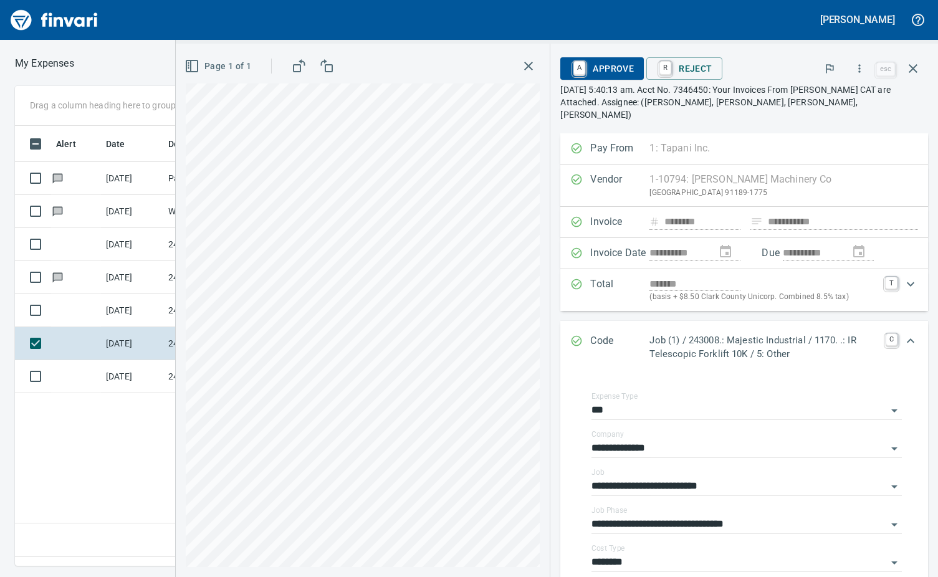
click at [872, 516] on input "**********" at bounding box center [738, 524] width 295 height 17
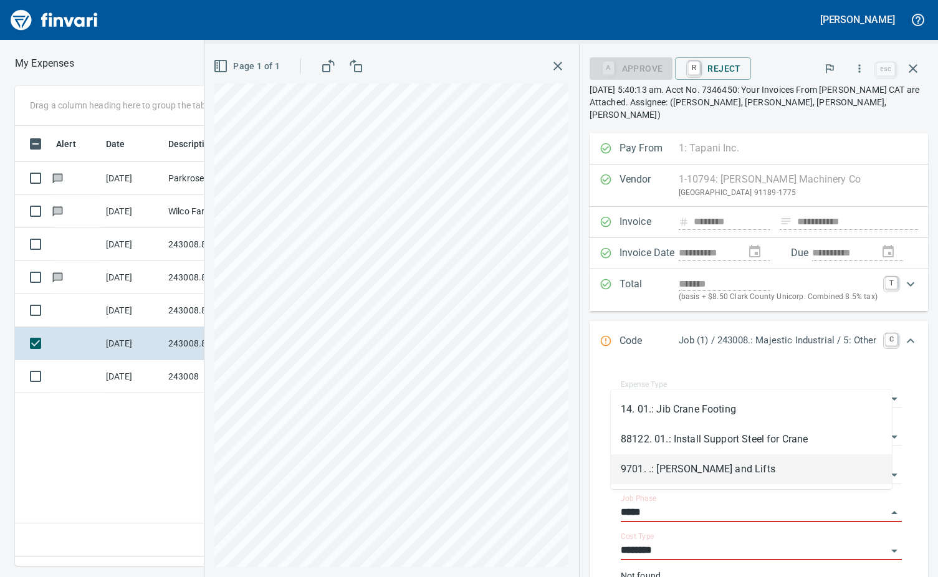
click at [684, 474] on li "9701. .: [PERSON_NAME] and Lifts" at bounding box center [751, 469] width 281 height 30
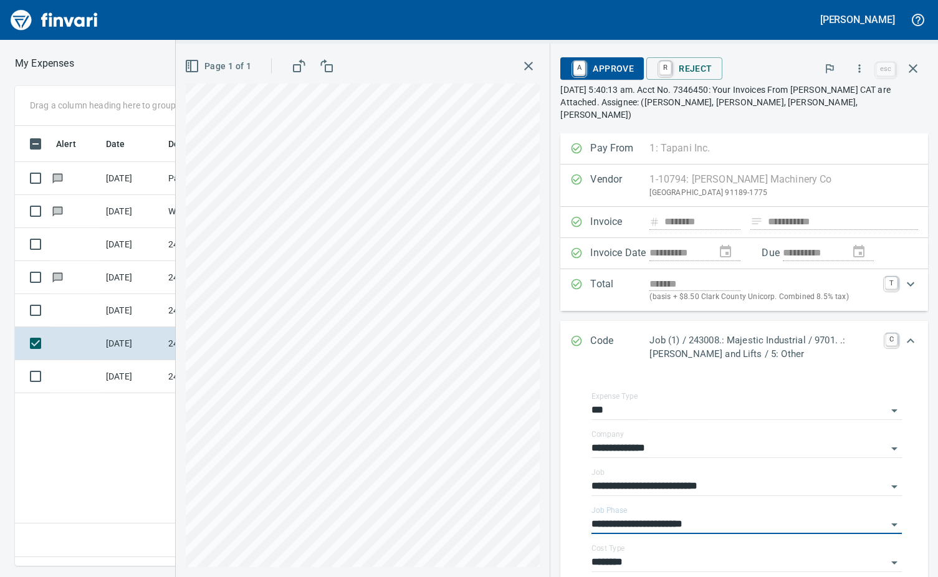
type input "**********"
click at [583, 70] on link "A" at bounding box center [579, 68] width 12 height 14
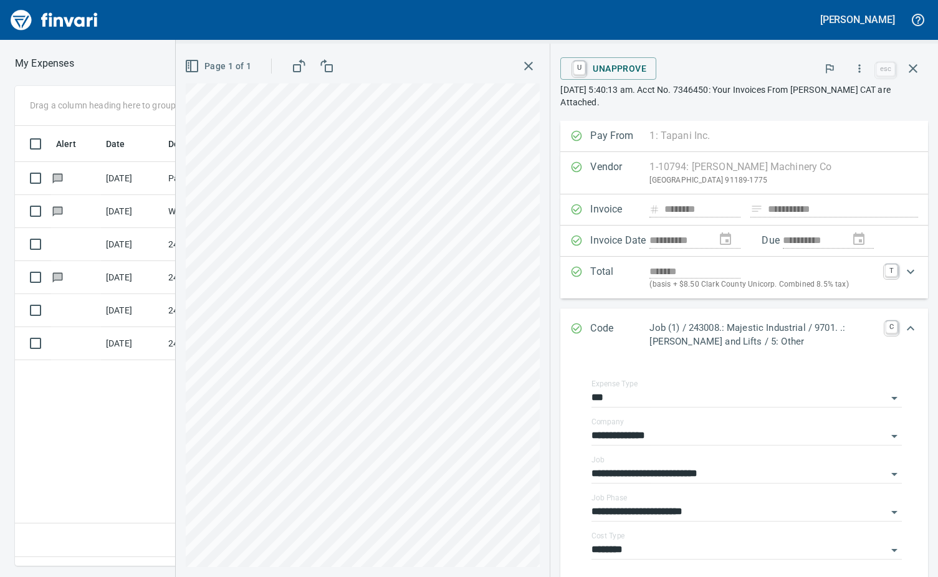
click at [103, 307] on td "[DATE]" at bounding box center [132, 310] width 62 height 33
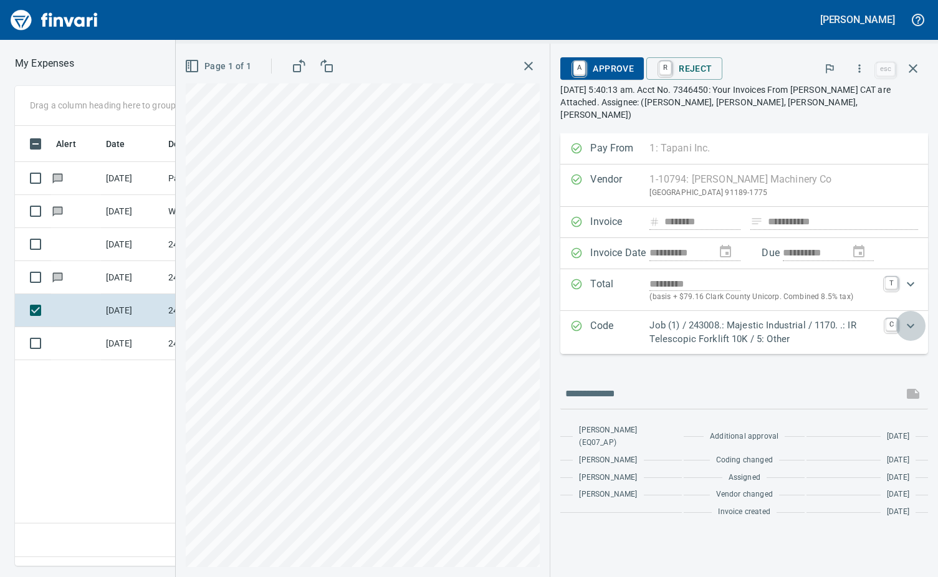
click at [915, 318] on icon "Expand" at bounding box center [910, 325] width 15 height 15
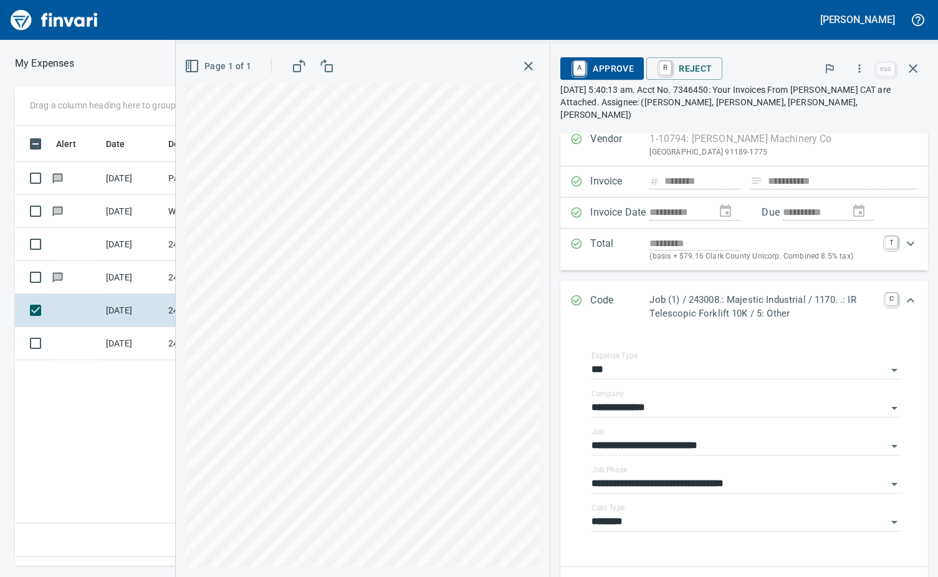
scroll to position [62, 0]
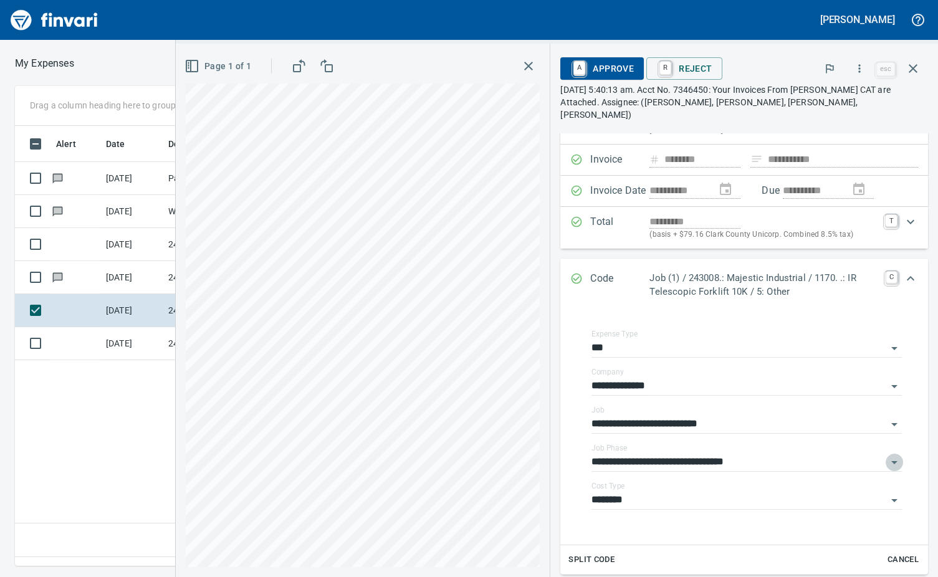
click at [891, 461] on icon "Open" at bounding box center [894, 462] width 6 height 3
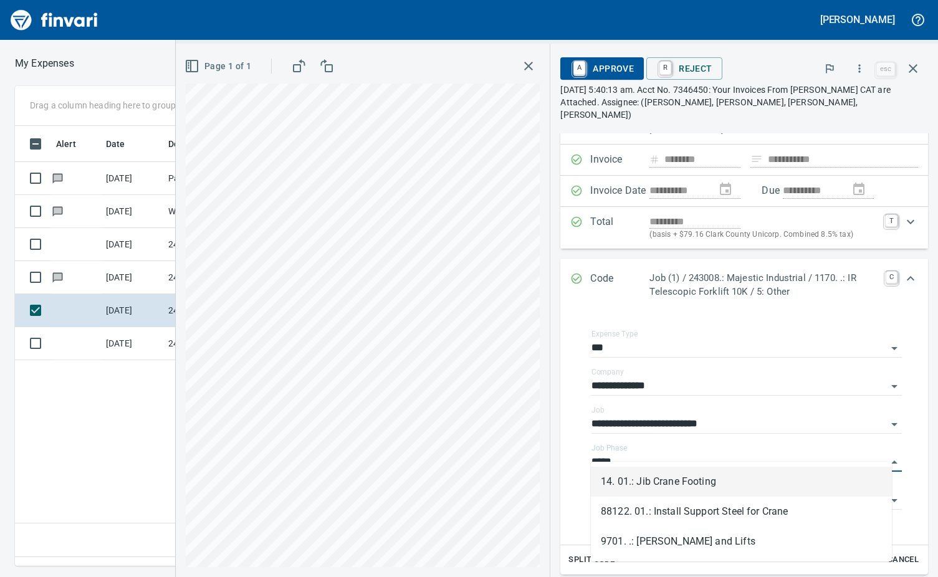
scroll to position [421, 587]
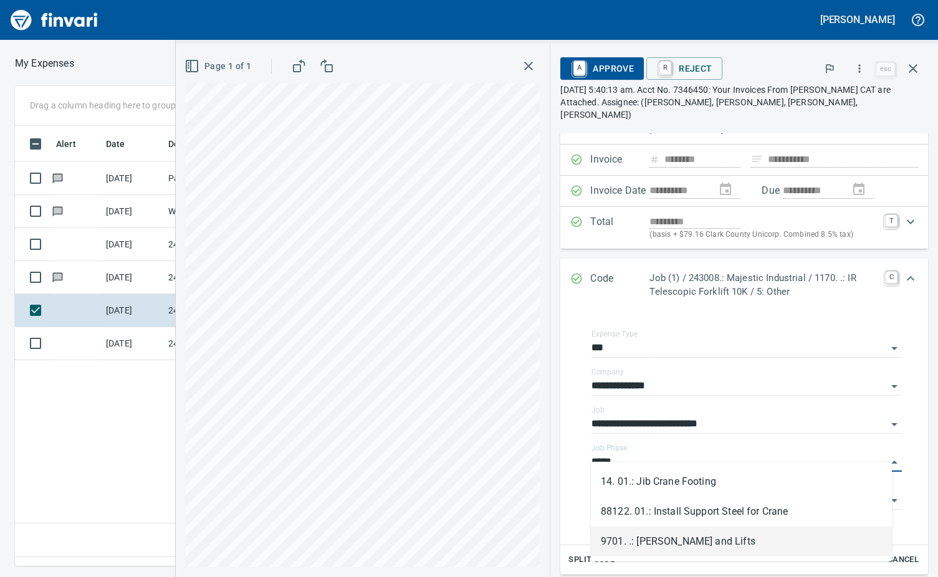
click at [671, 546] on li "9701. .: [PERSON_NAME] and Lifts" at bounding box center [741, 542] width 301 height 30
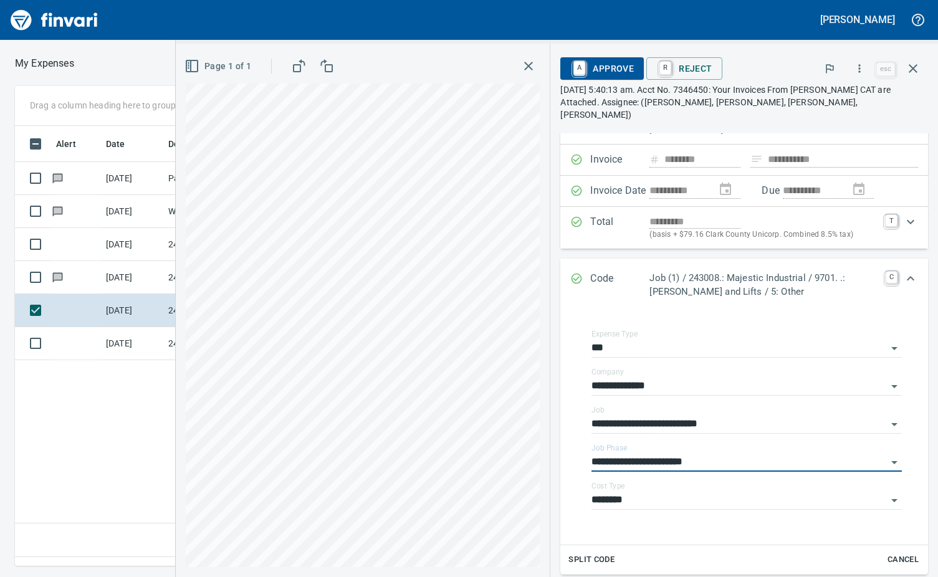
type input "**********"
click at [581, 70] on link "A" at bounding box center [579, 68] width 12 height 14
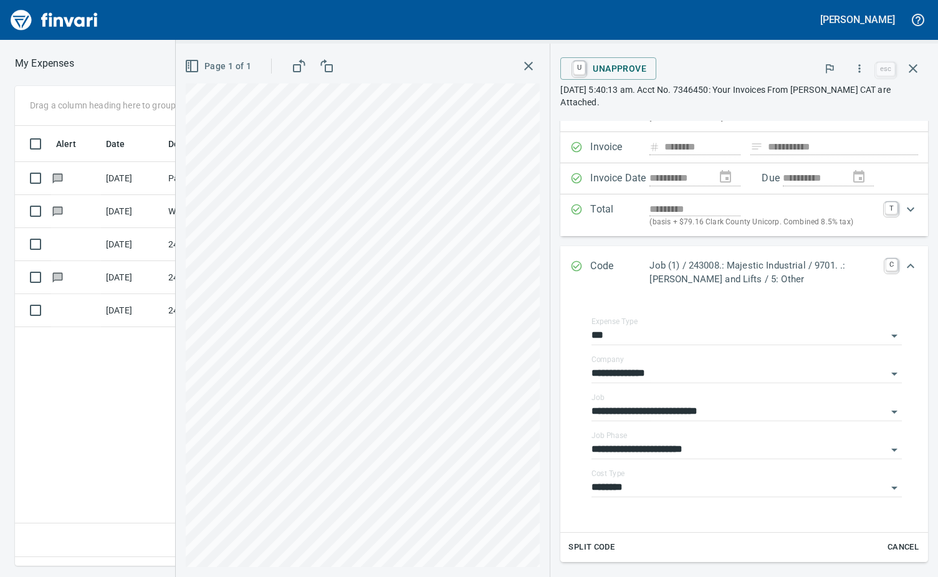
click at [88, 277] on td at bounding box center [76, 277] width 50 height 33
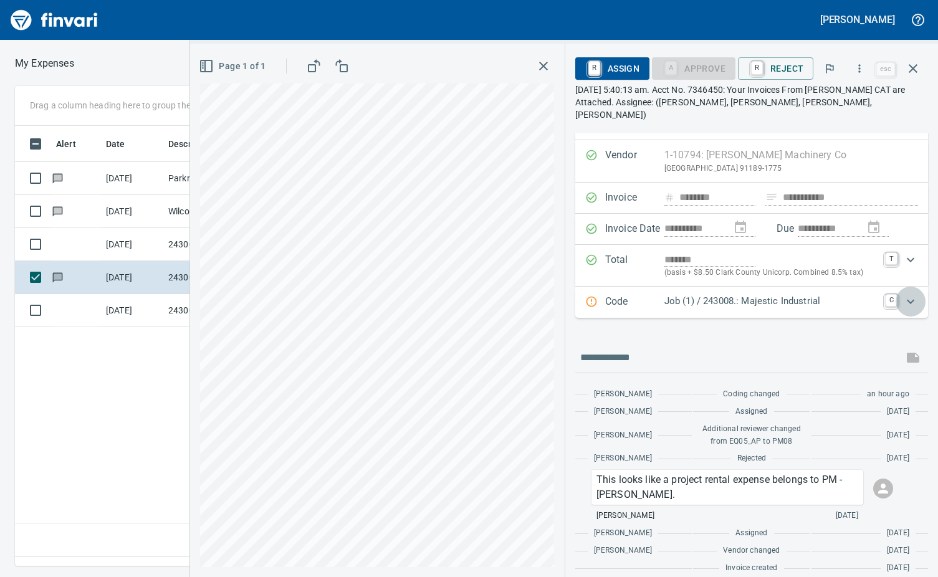
click at [907, 299] on icon "Expand" at bounding box center [910, 301] width 7 height 4
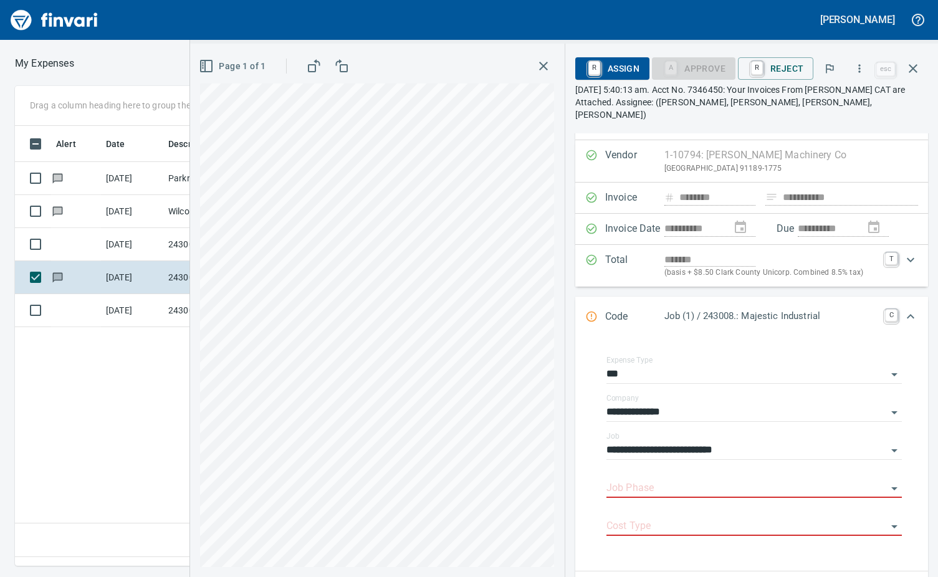
click at [732, 470] on div "Job Phase" at bounding box center [753, 484] width 295 height 28
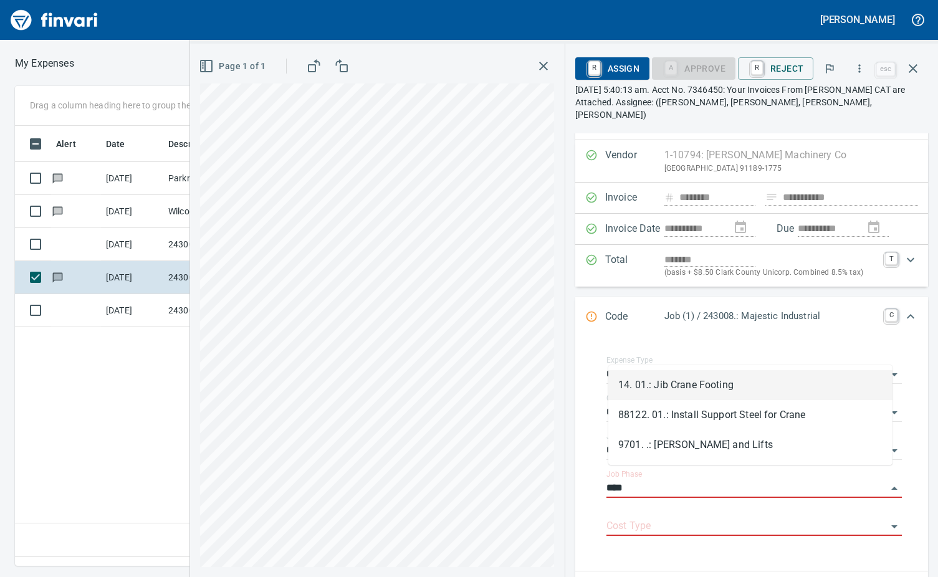
scroll to position [421, 587]
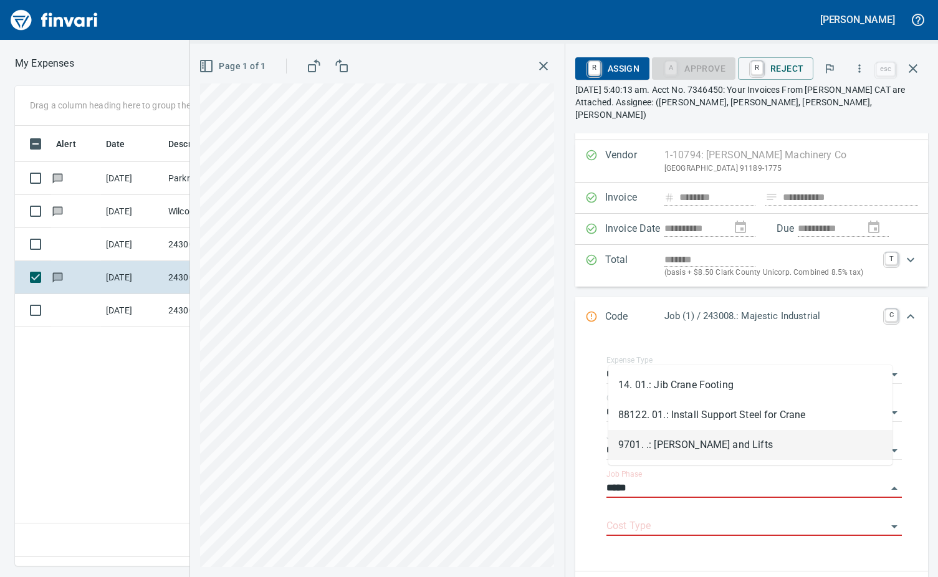
click at [704, 437] on li "9701. .: [PERSON_NAME] and Lifts" at bounding box center [750, 445] width 284 height 30
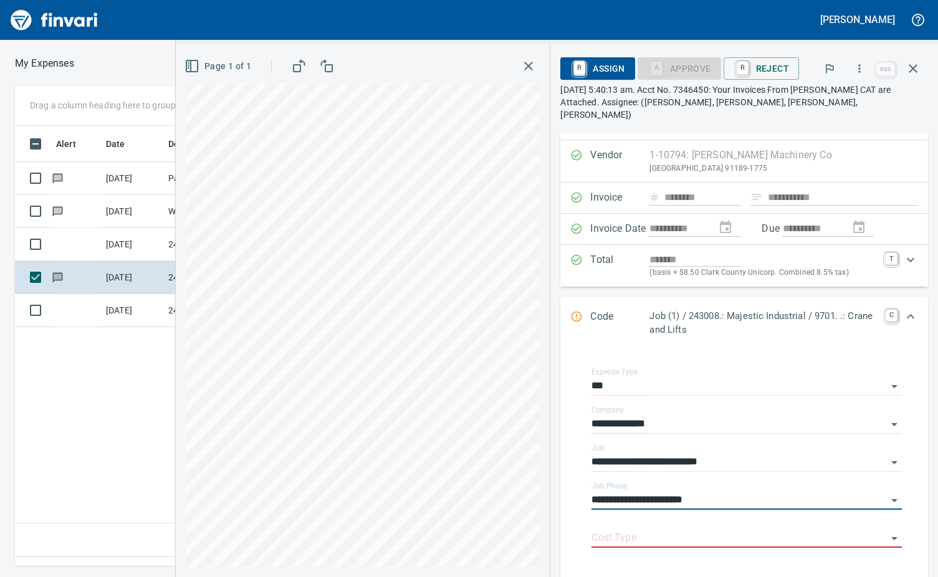
type input "**********"
click at [626, 530] on input "Cost Type" at bounding box center [738, 538] width 295 height 17
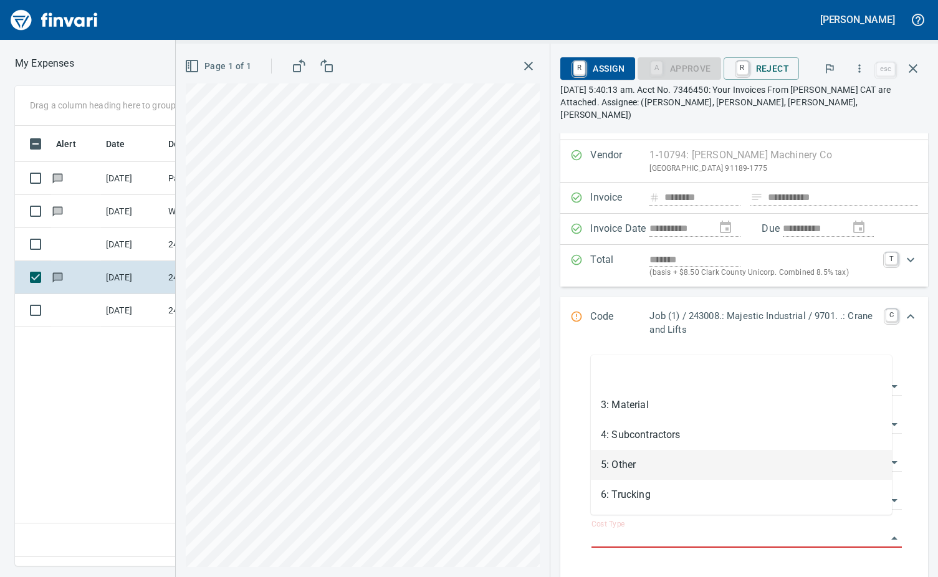
click at [646, 470] on li "5: Other" at bounding box center [741, 465] width 301 height 30
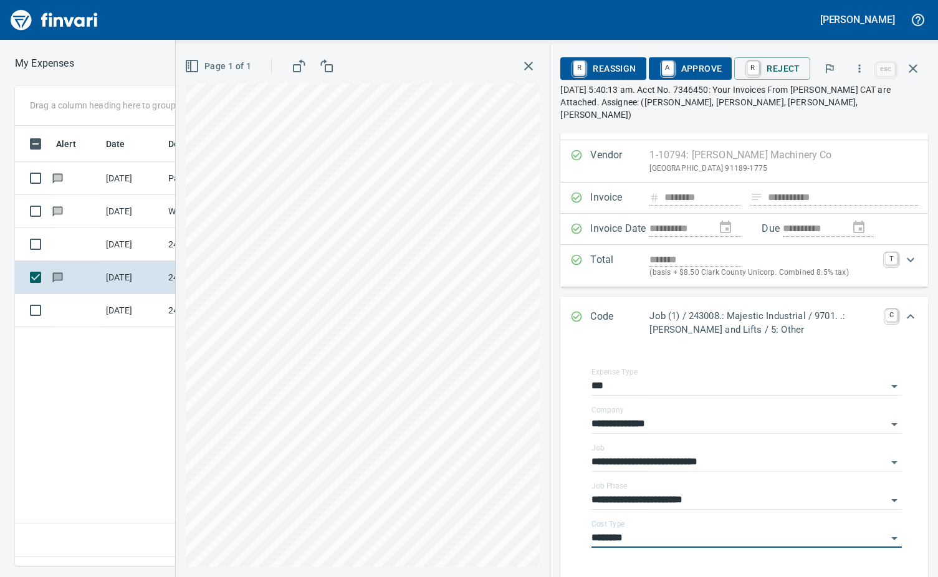
type input "********"
click at [669, 67] on link "A" at bounding box center [668, 68] width 12 height 14
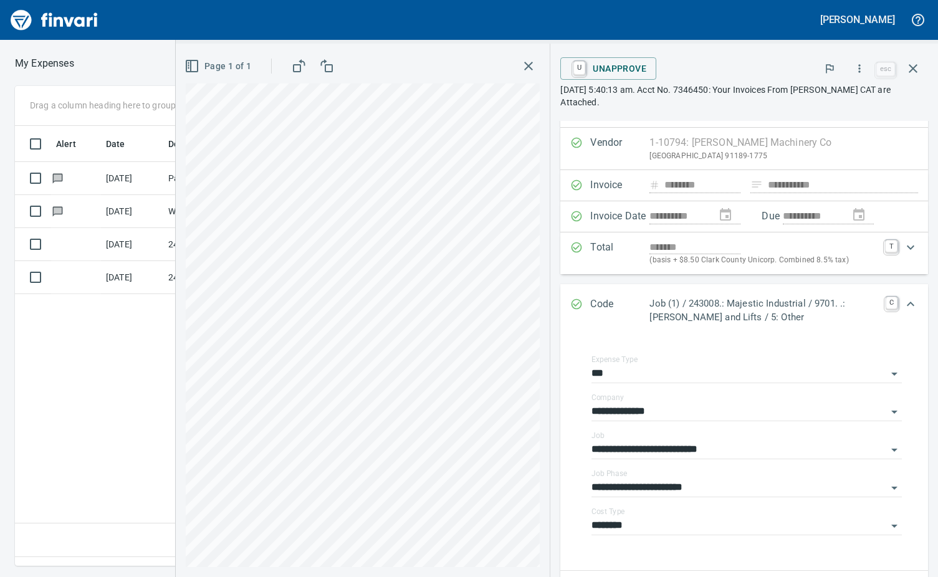
click at [88, 249] on td at bounding box center [76, 244] width 50 height 33
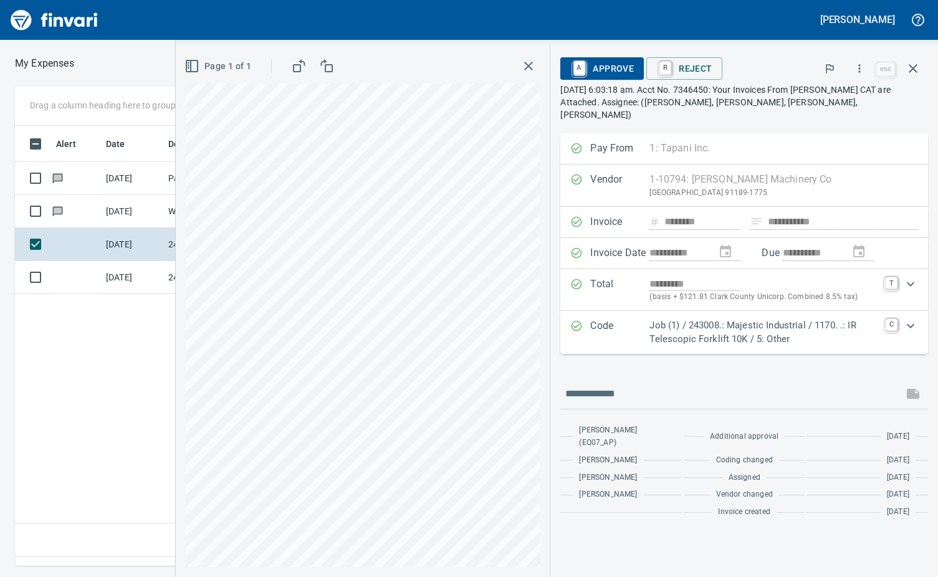
click at [909, 318] on icon "Expand" at bounding box center [910, 325] width 15 height 15
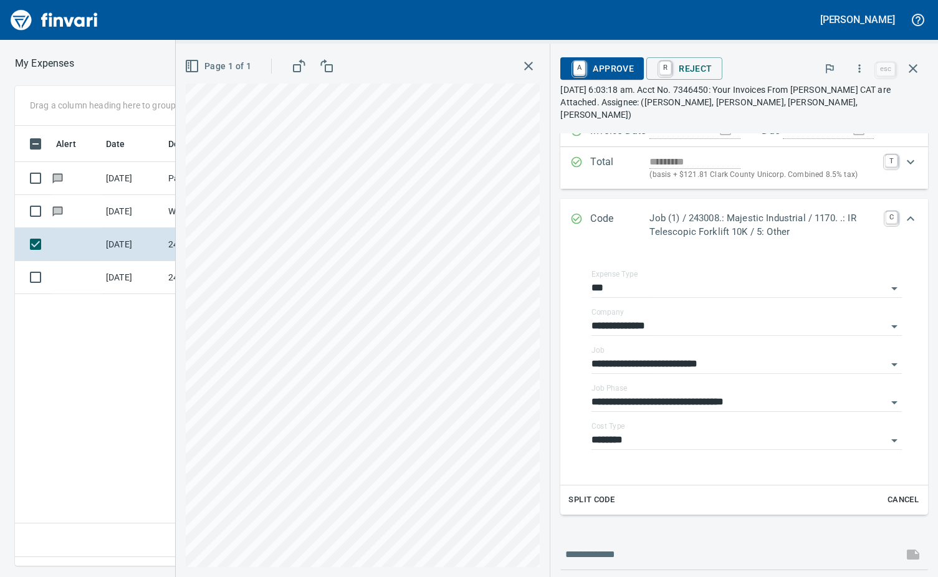
scroll to position [125, 0]
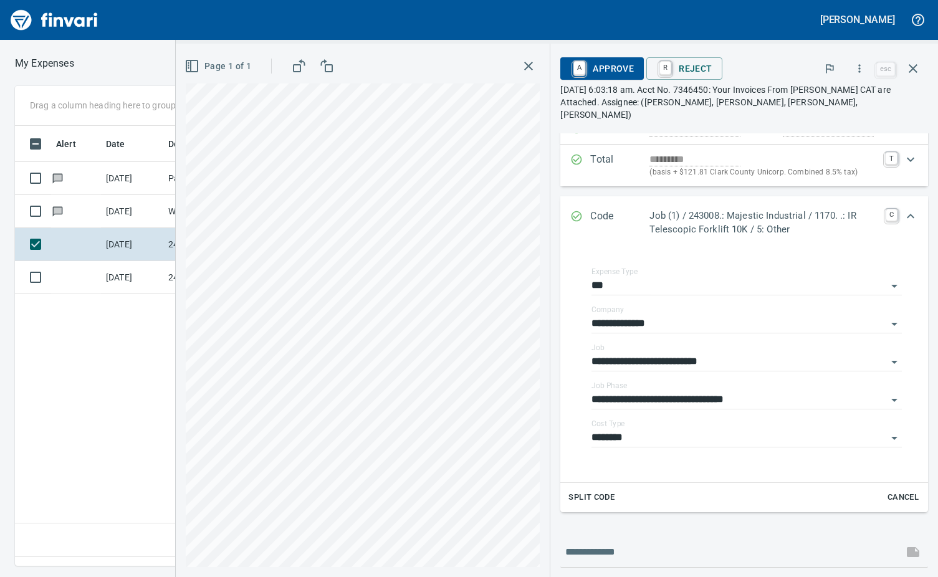
click at [887, 431] on icon "Open" at bounding box center [894, 438] width 15 height 15
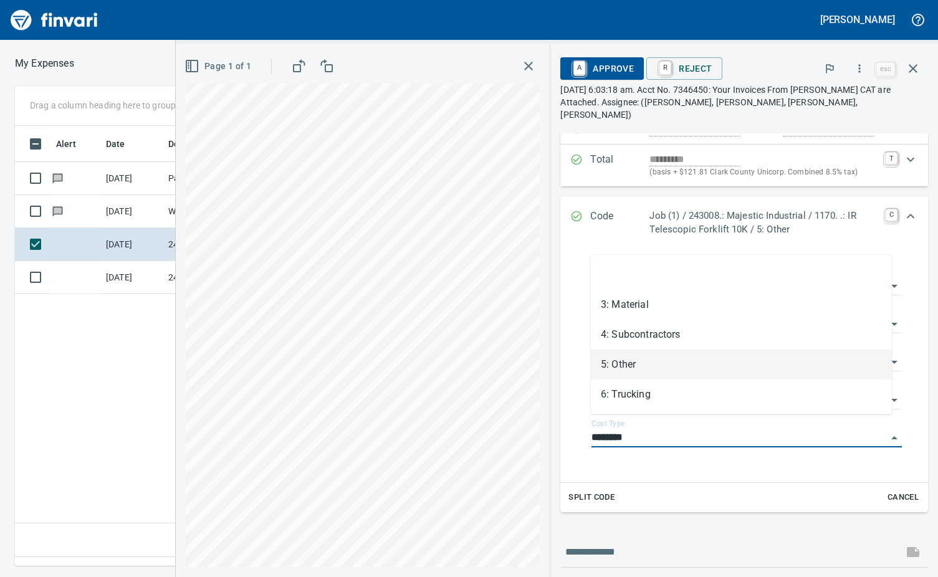
click at [868, 468] on div "**********" at bounding box center [744, 365] width 368 height 233
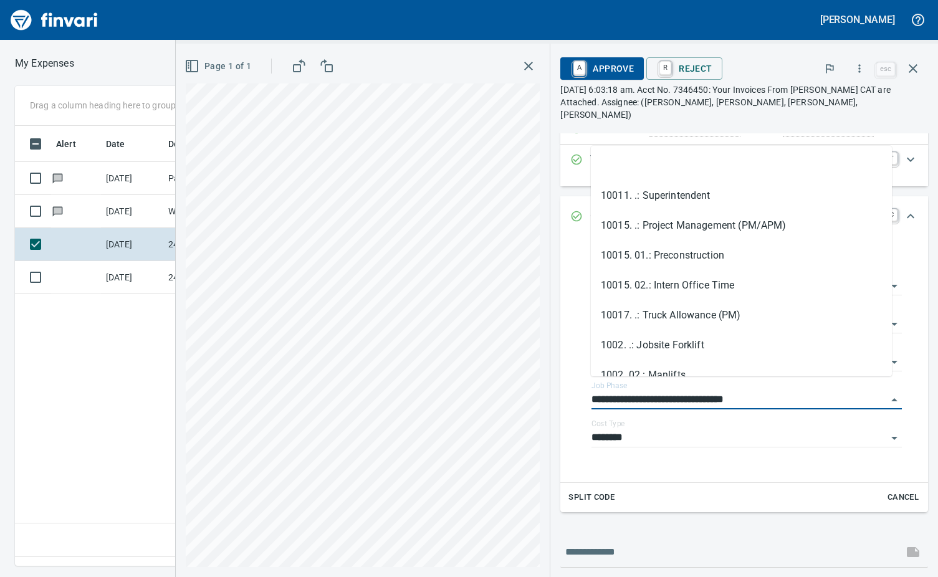
click at [871, 391] on input "**********" at bounding box center [738, 399] width 295 height 17
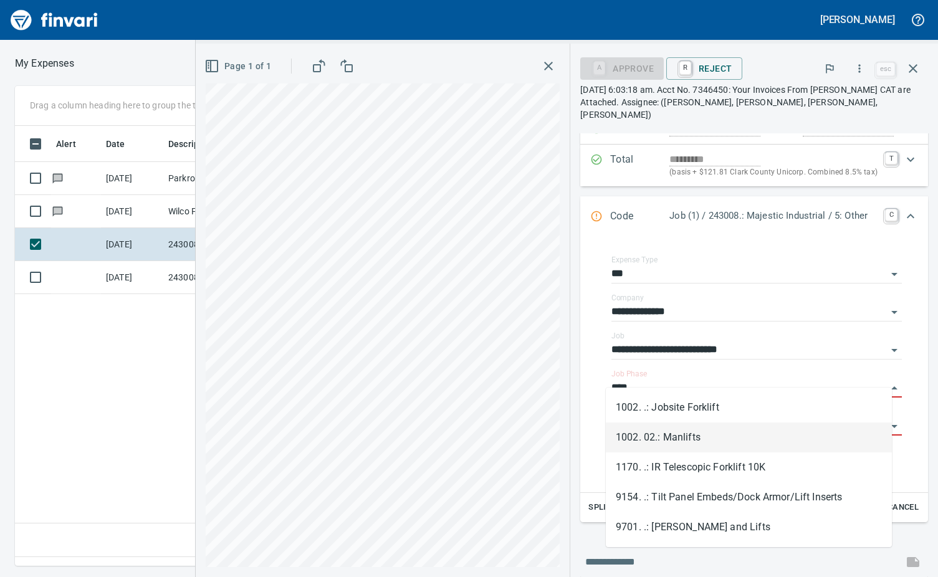
click at [700, 439] on li "1002. 02.: Manlifts" at bounding box center [749, 438] width 286 height 30
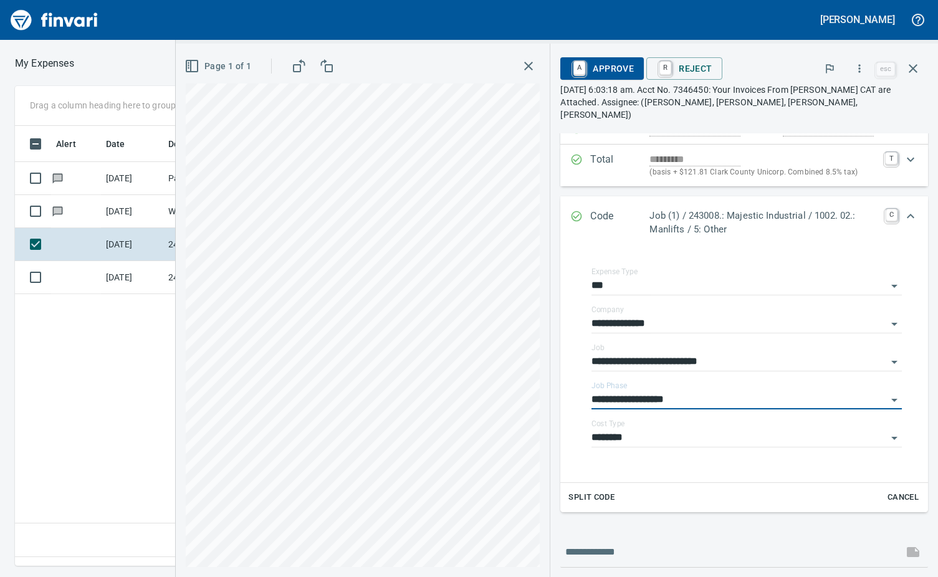
type input "**********"
click at [581, 70] on link "A" at bounding box center [579, 68] width 12 height 14
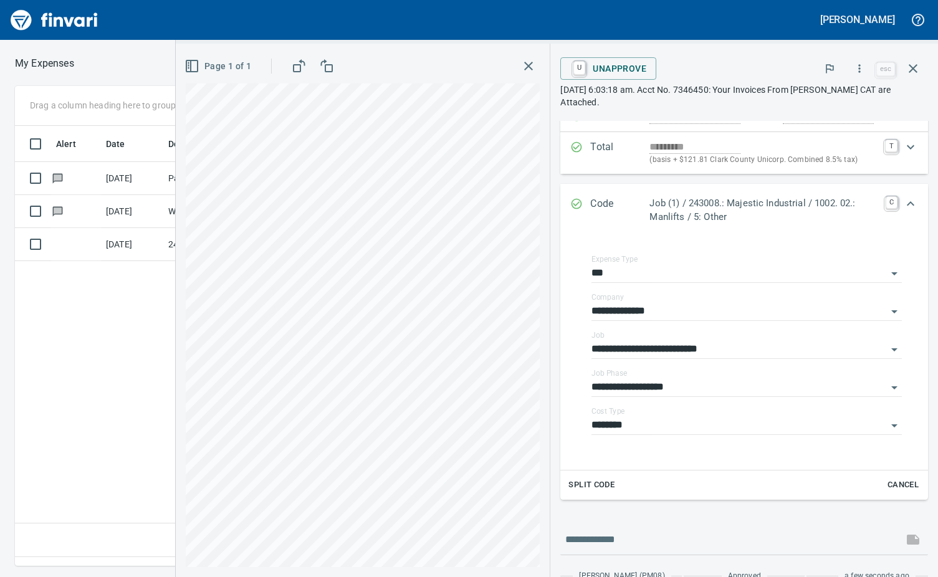
click at [91, 237] on td at bounding box center [76, 244] width 50 height 33
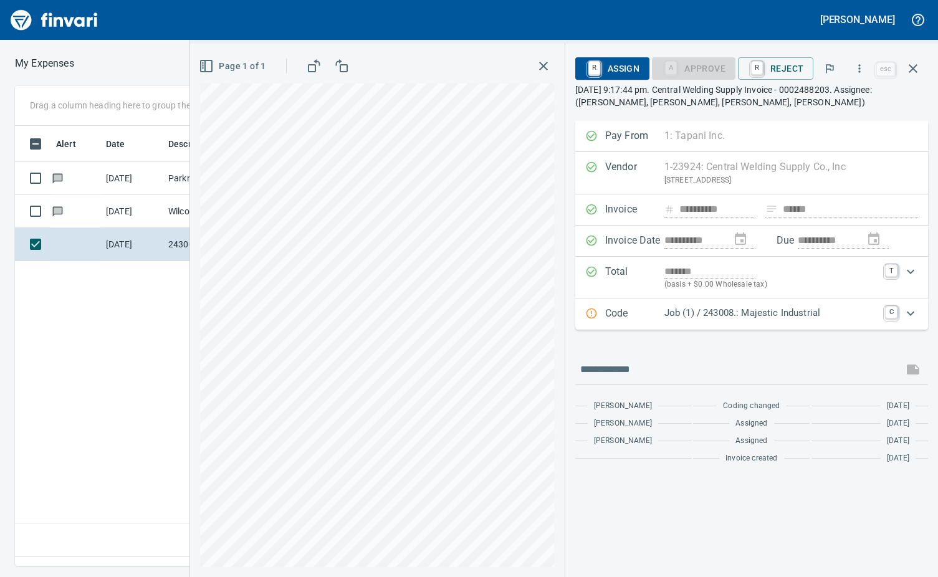
click at [94, 213] on td at bounding box center [76, 211] width 50 height 33
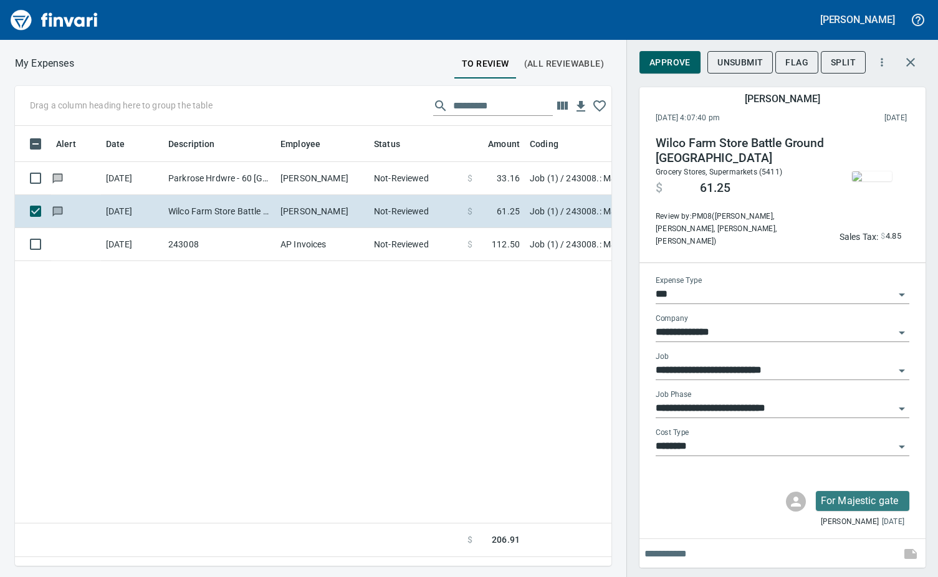
scroll to position [421, 587]
click at [669, 60] on span "Approve" at bounding box center [669, 63] width 41 height 16
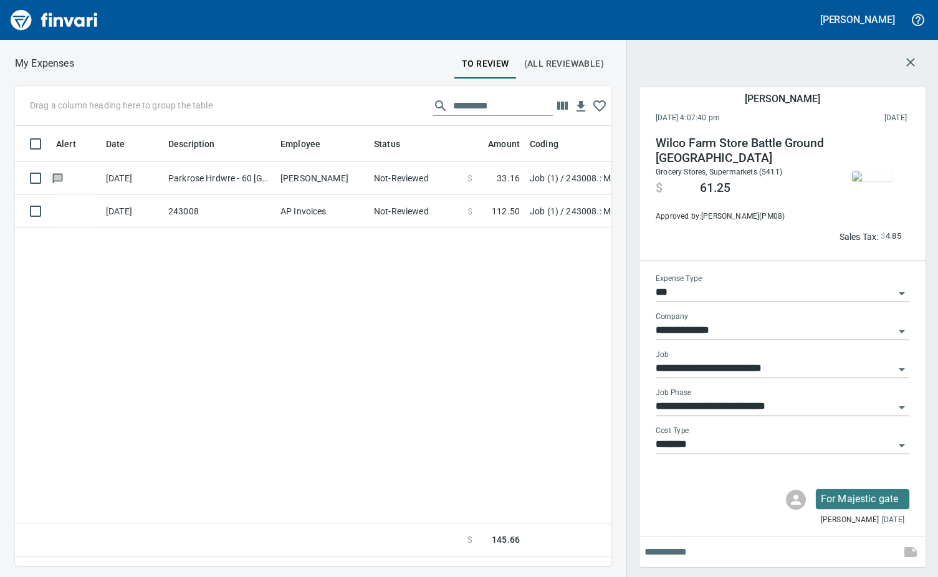
click at [217, 179] on td "Parkrose Hrdwre - 60 [GEOGRAPHIC_DATA] [GEOGRAPHIC_DATA]" at bounding box center [219, 178] width 112 height 33
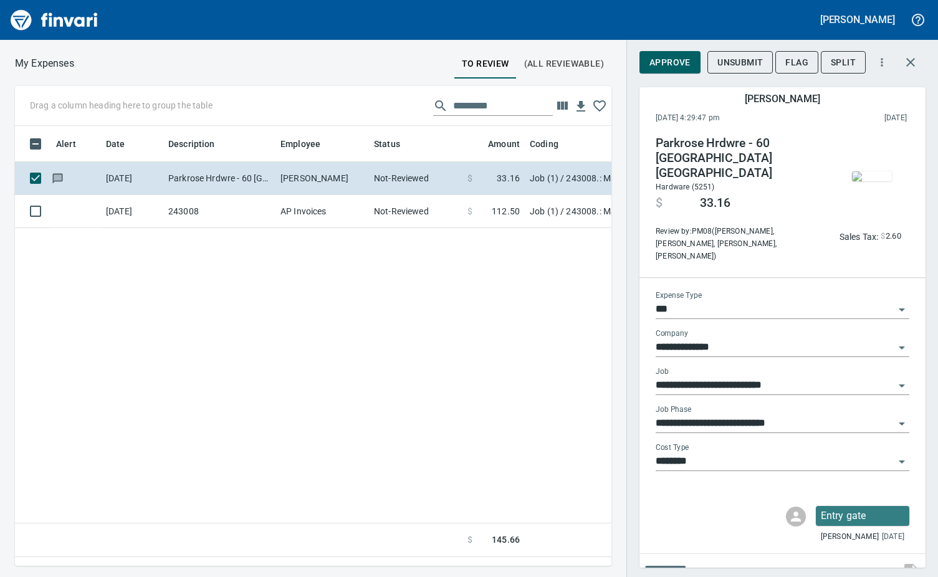
scroll to position [421, 587]
click at [662, 62] on span "Approve" at bounding box center [669, 63] width 41 height 16
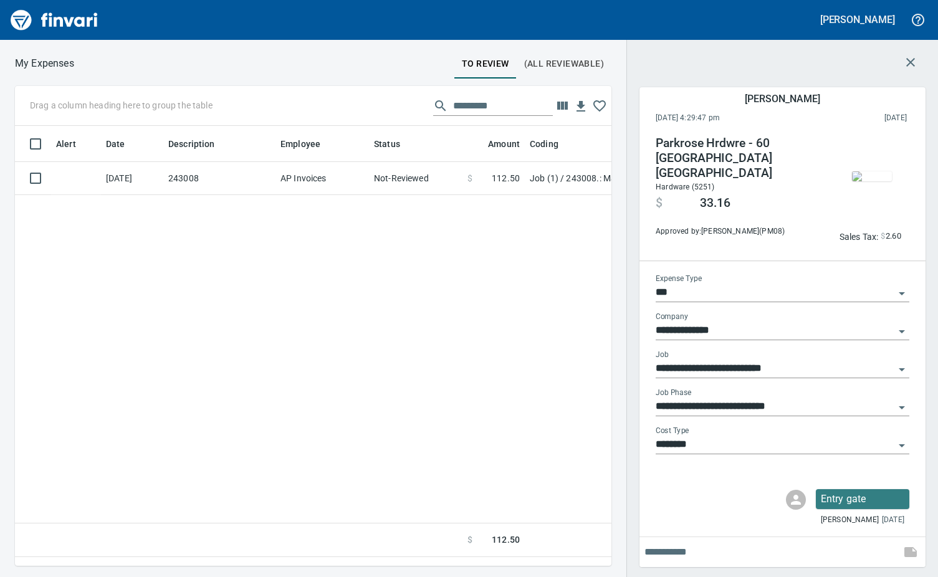
click at [223, 181] on td "243008" at bounding box center [219, 178] width 112 height 33
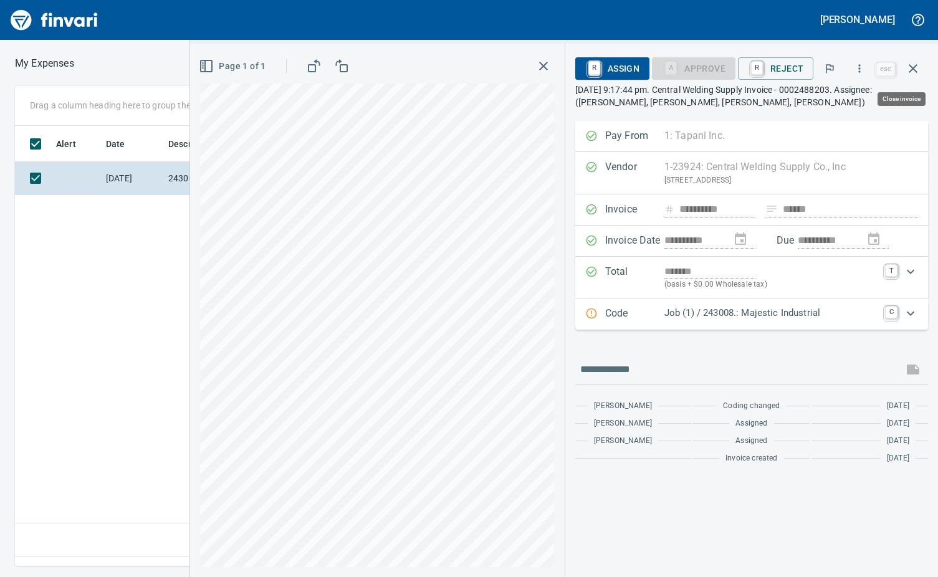
click at [911, 68] on icon "button" at bounding box center [913, 68] width 15 height 15
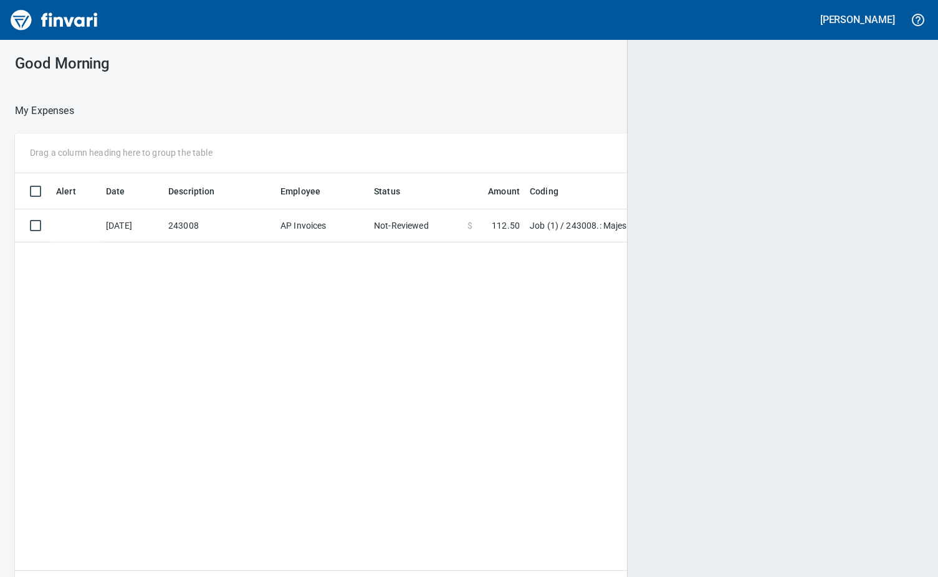
scroll to position [421, 889]
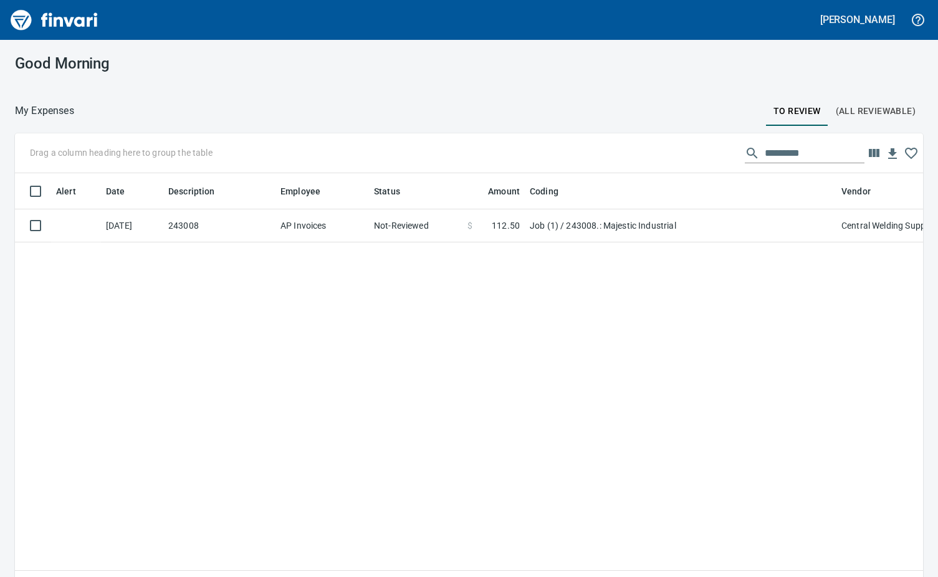
click at [148, 221] on td "[DATE]" at bounding box center [132, 225] width 62 height 33
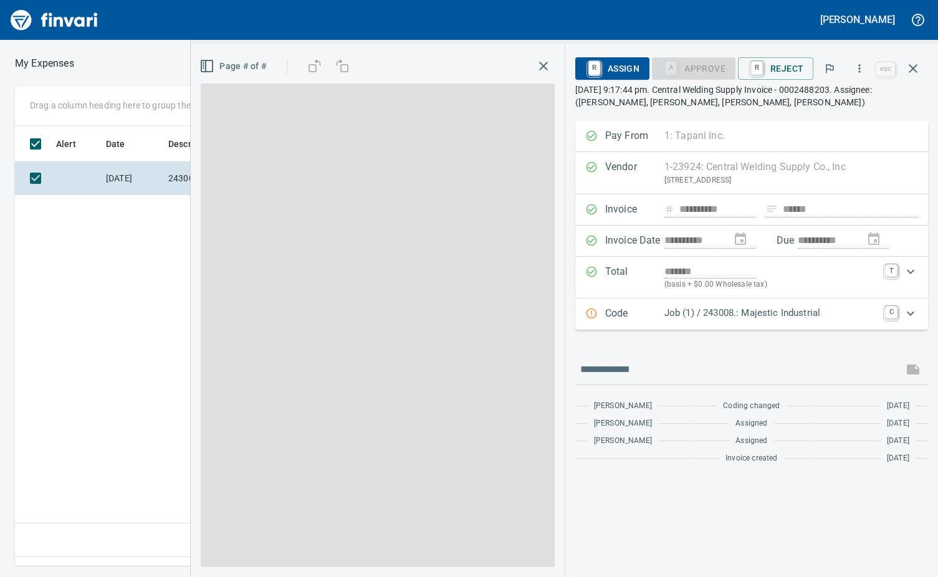
scroll to position [421, 587]
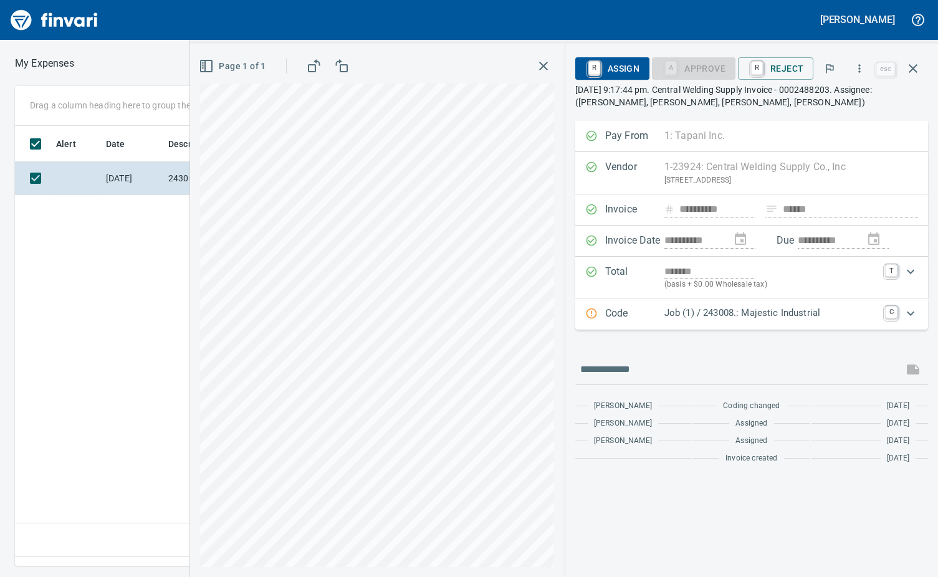
click at [909, 312] on icon "Expand" at bounding box center [910, 313] width 15 height 15
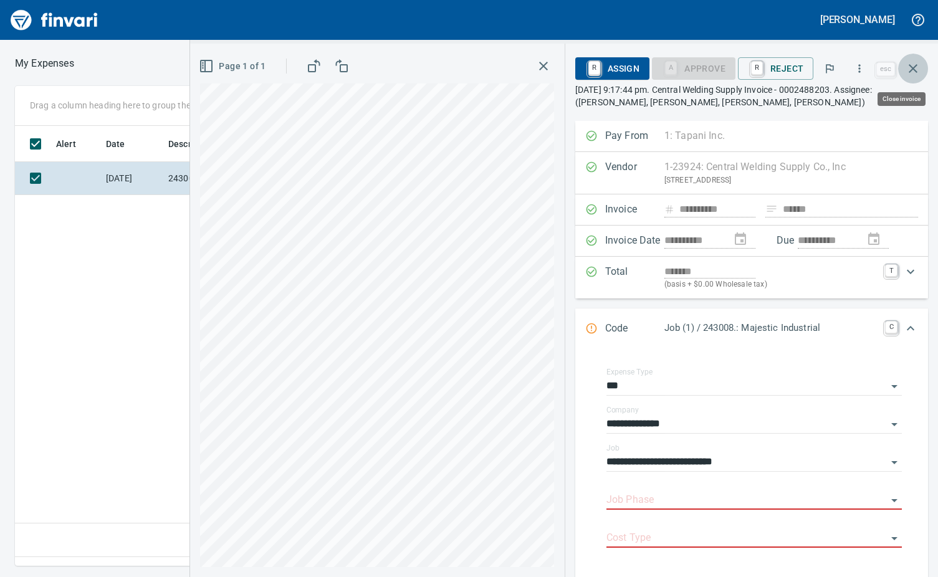
click at [918, 66] on icon "button" at bounding box center [913, 68] width 15 height 15
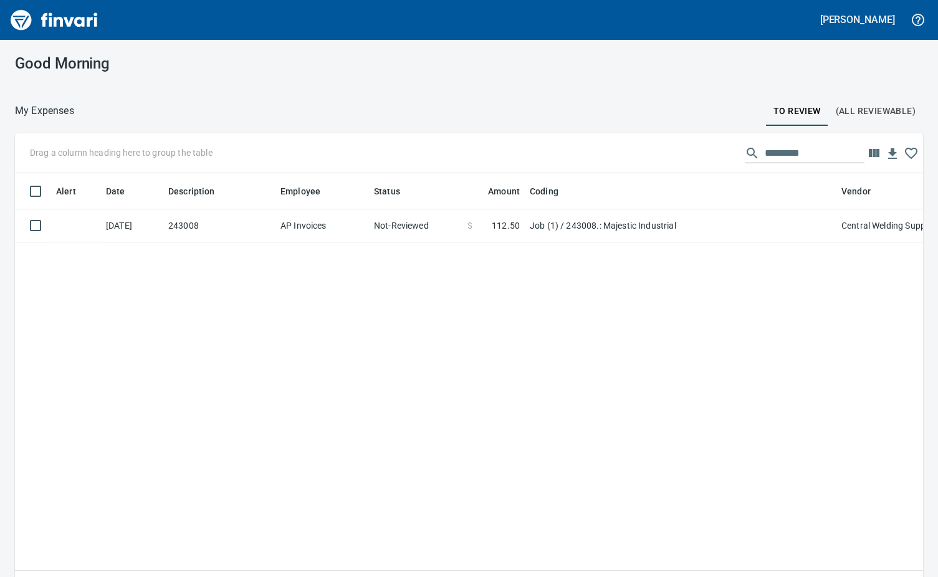
scroll to position [421, 889]
